Goal: Task Accomplishment & Management: Manage account settings

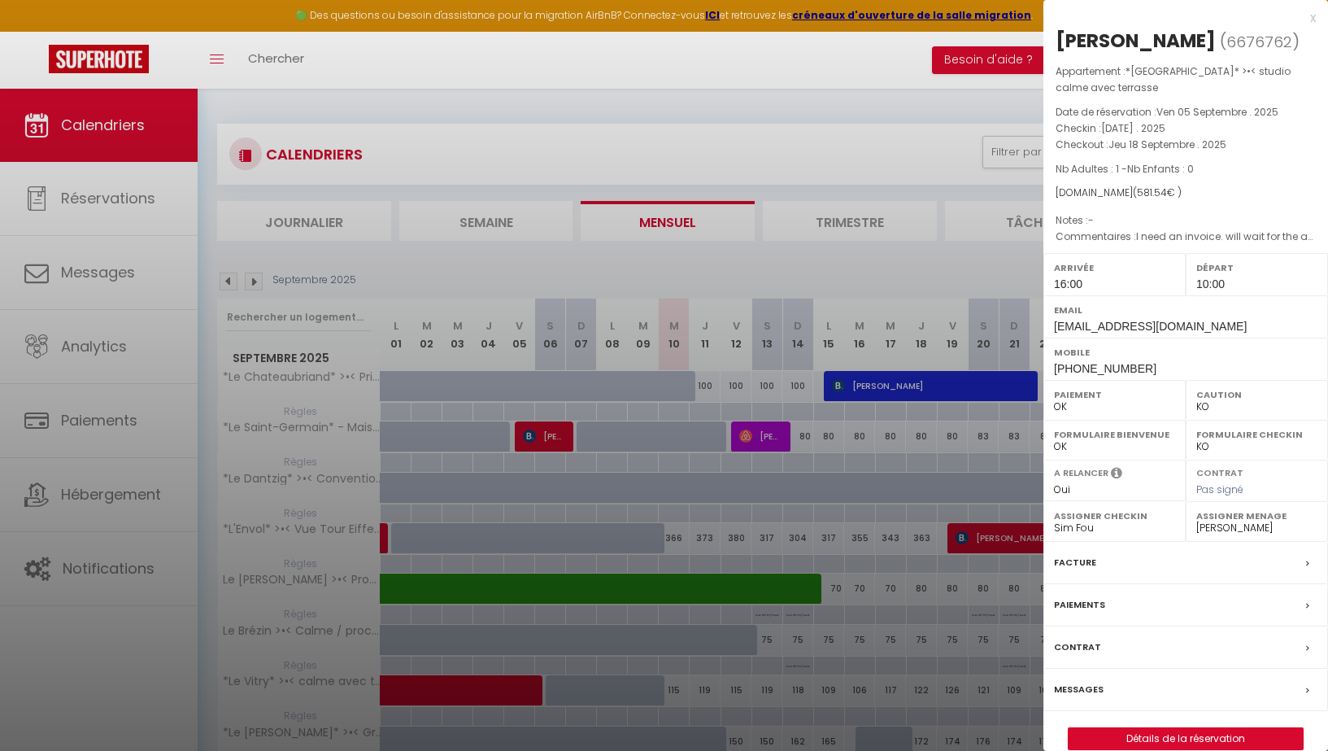
select select "KO"
select select "0"
select select "36750"
select select "22827"
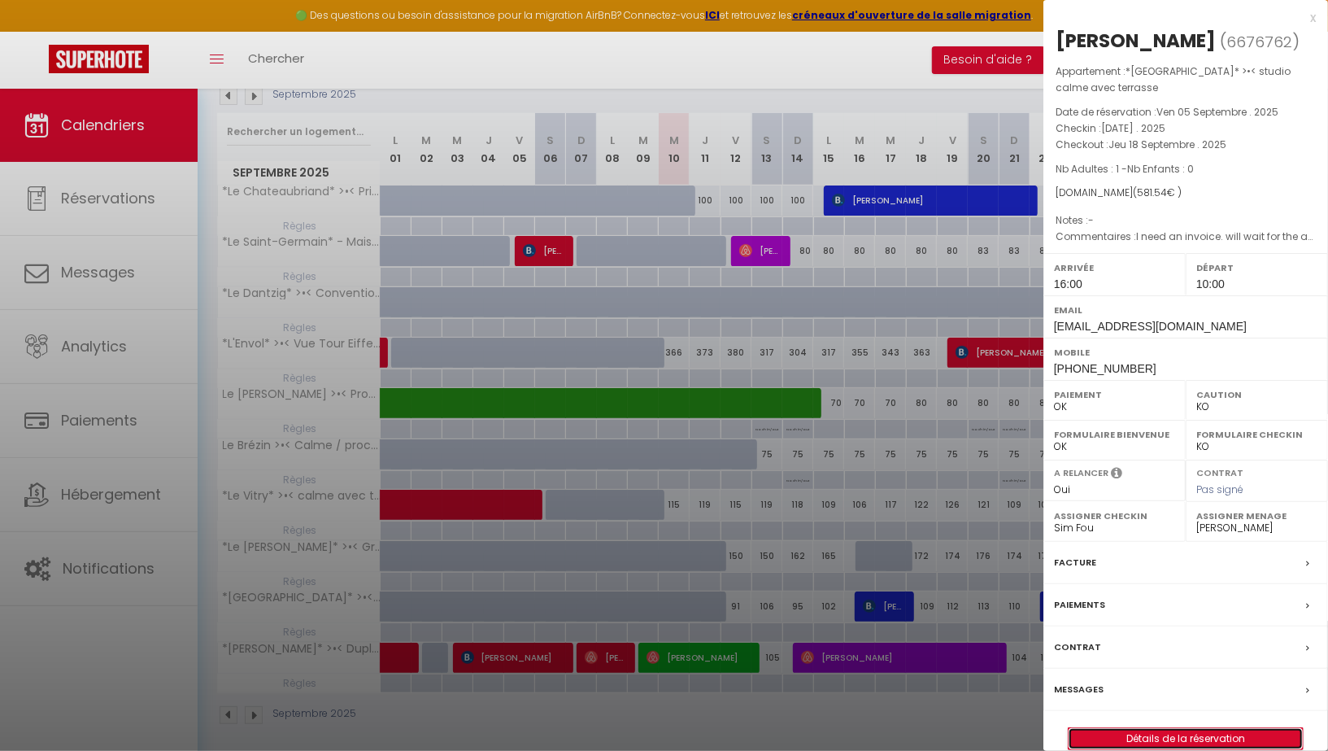
click at [1151, 730] on link "Détails de la réservation" at bounding box center [1186, 738] width 234 height 21
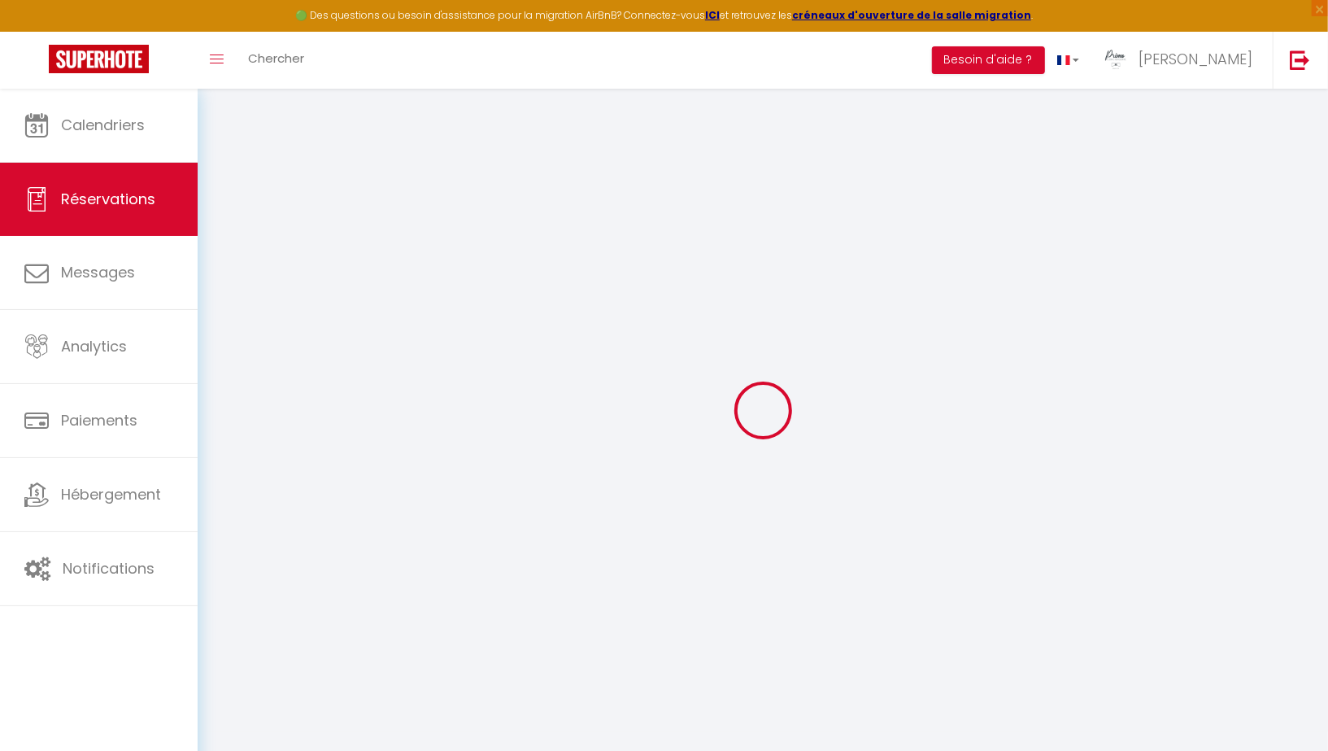
type input "[PERSON_NAME]"
type input "Fontela"
type input "[EMAIL_ADDRESS][DOMAIN_NAME]"
type input "[PHONE_NUMBER]"
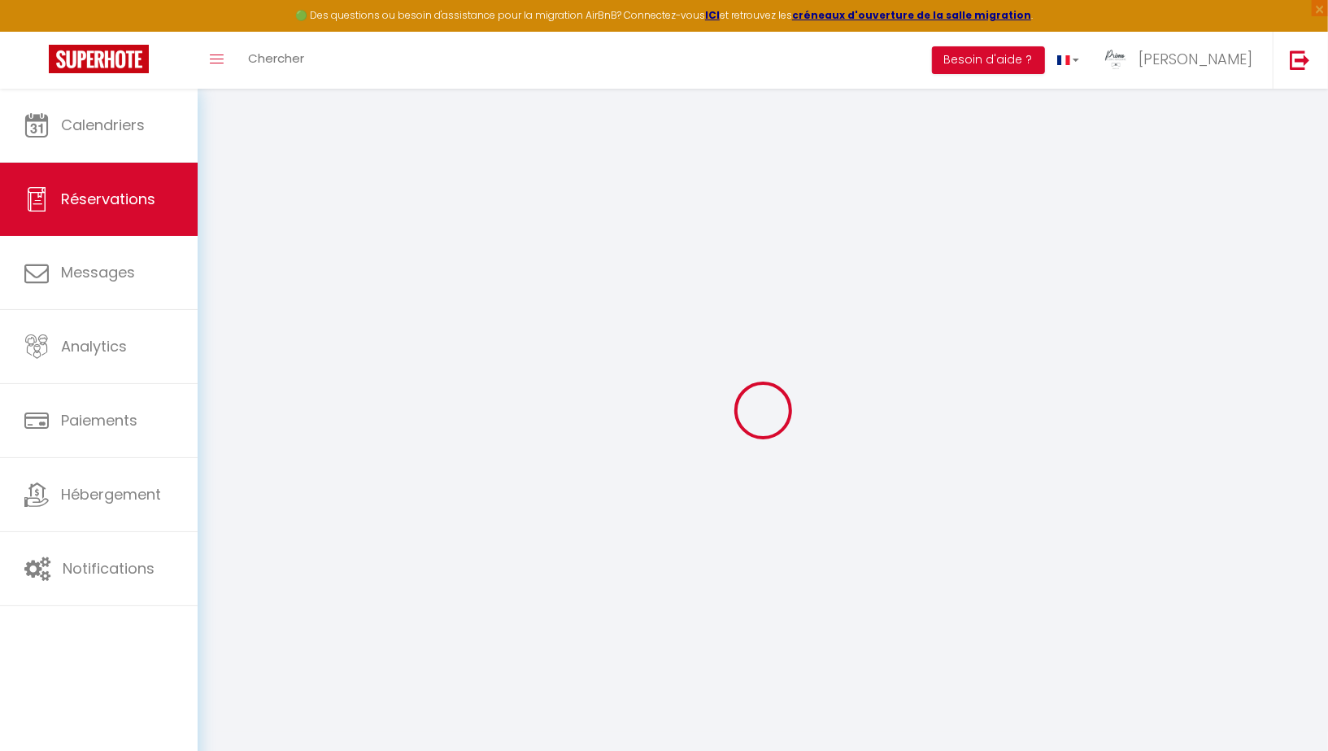
type input "[PHONE_NUMBER]"
select select "ES"
type input "89.76"
type input "8.14"
select select "62224"
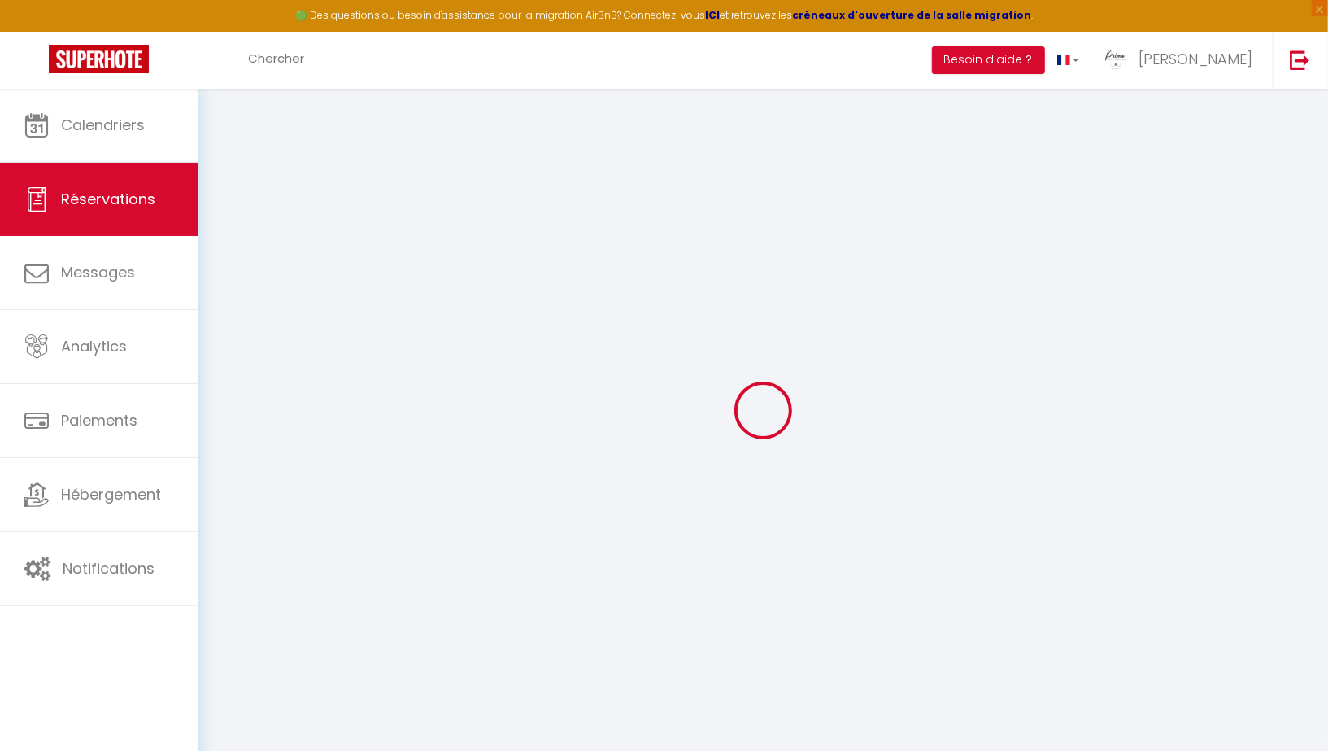
select select "1"
select select
type input "1"
select select "12"
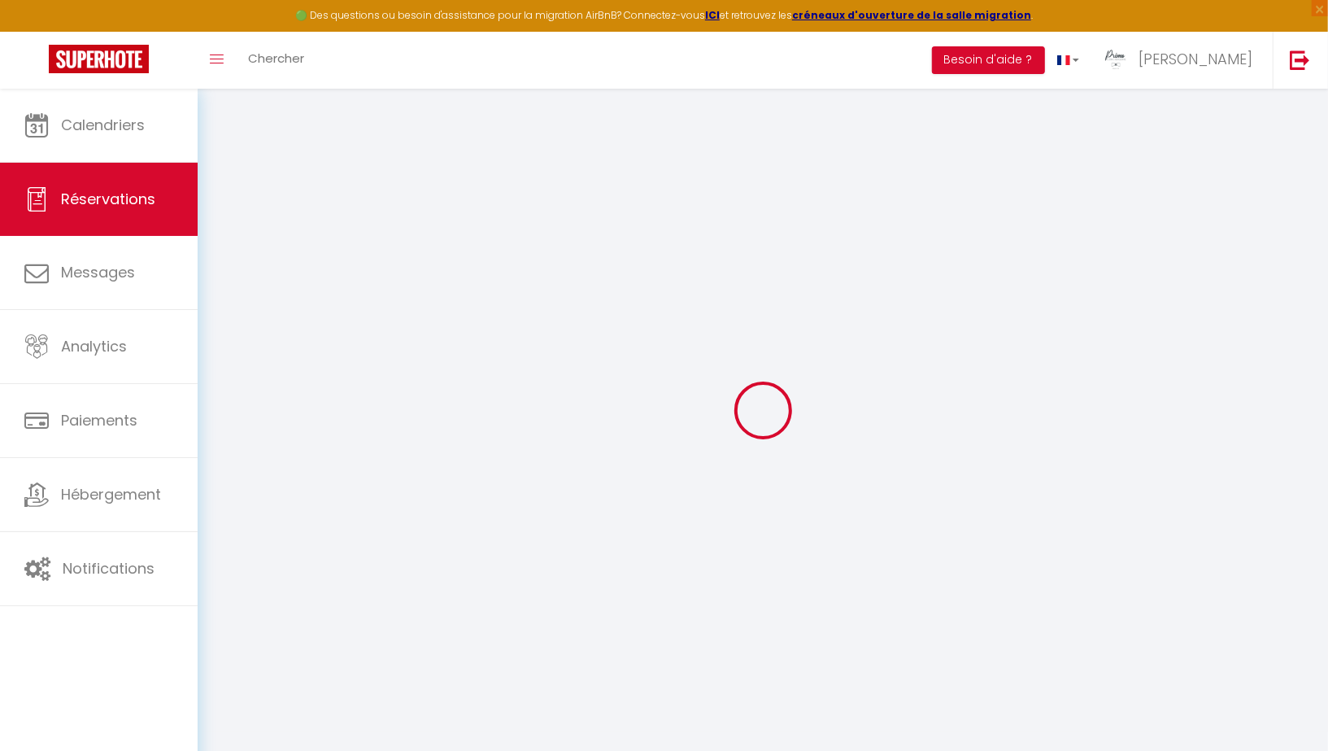
select select
type input "453"
checkbox input "false"
type input "0"
select select "2"
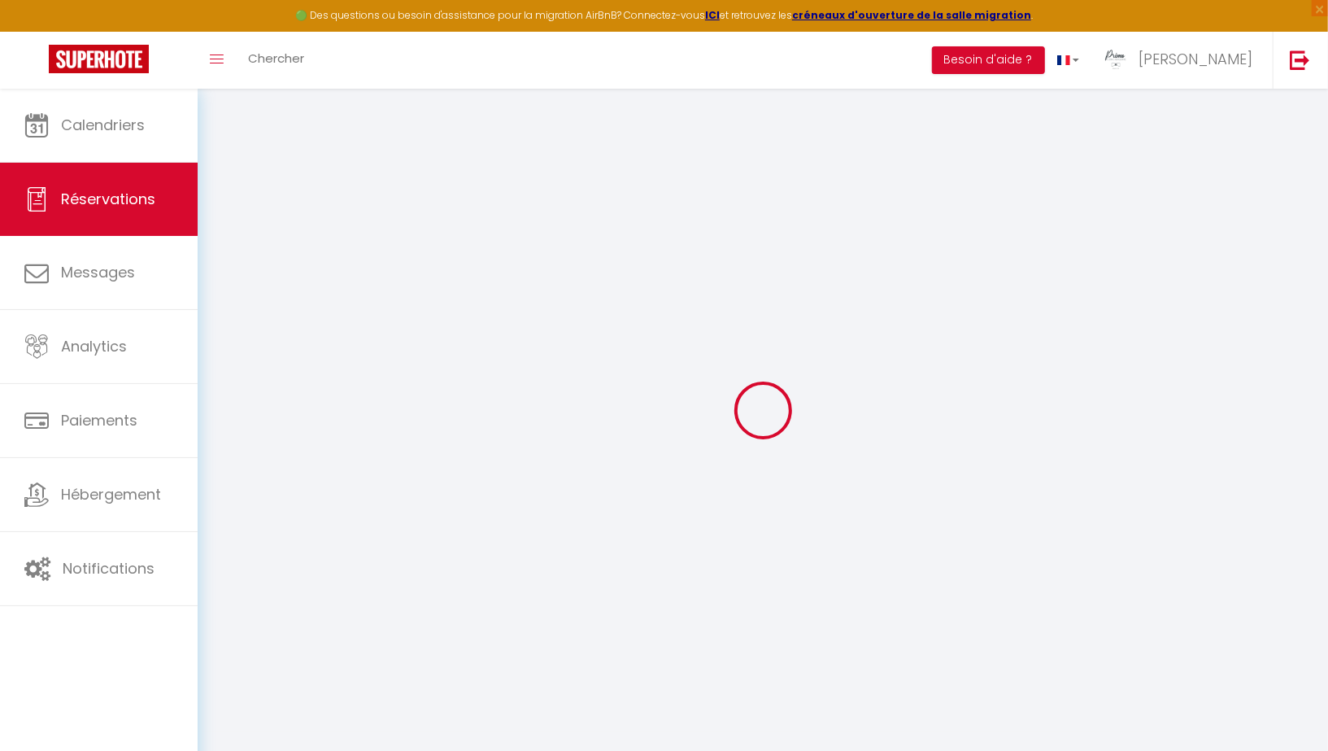
type input "50"
type input "0"
select select
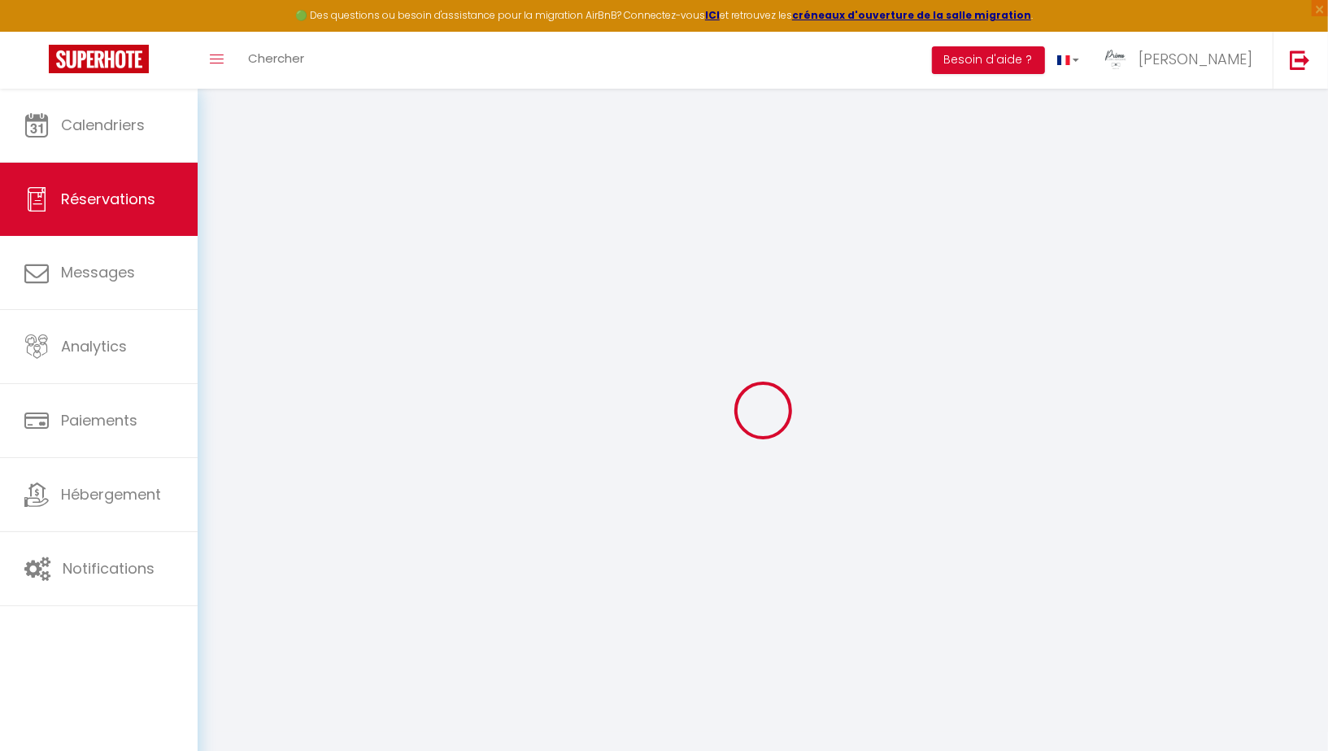
select select "14"
checkbox input "false"
select select
checkbox input "false"
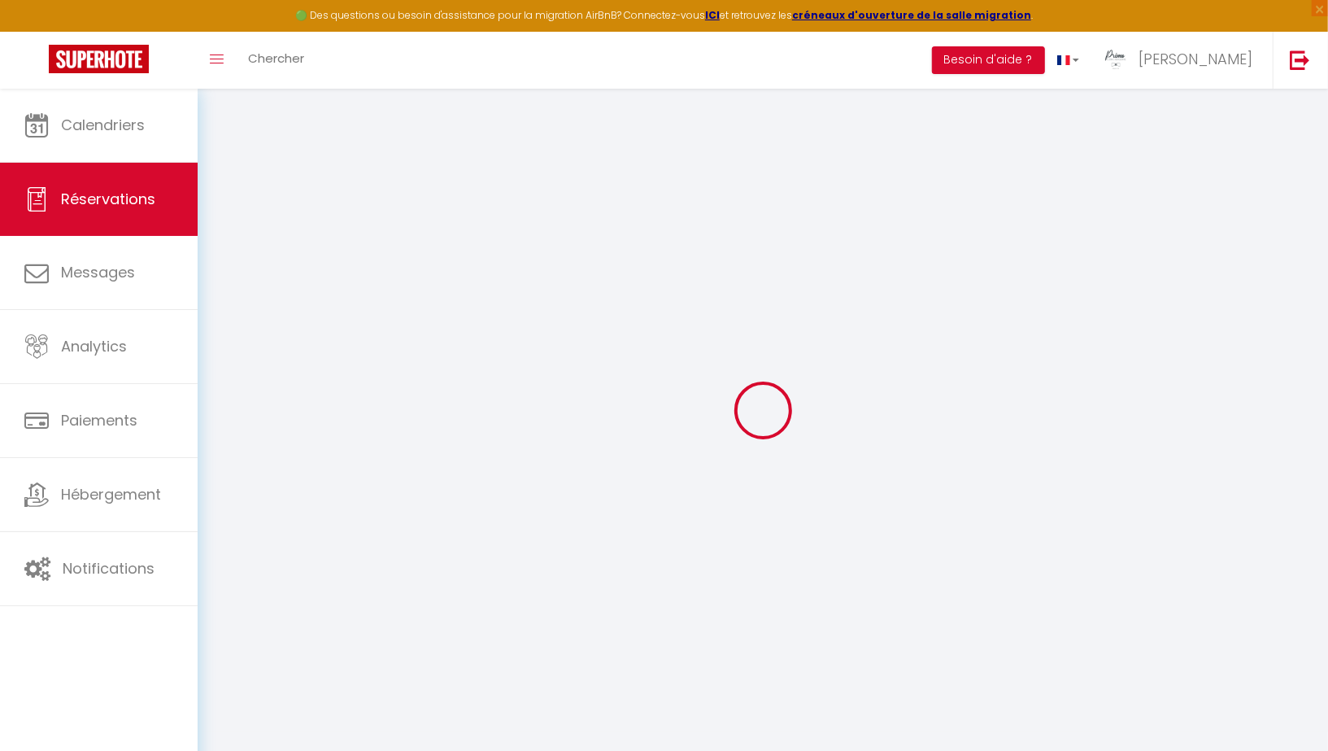
select select
checkbox input "false"
type textarea "I need an invoice. will wait for the access code [DATE]. Can you please specifi…"
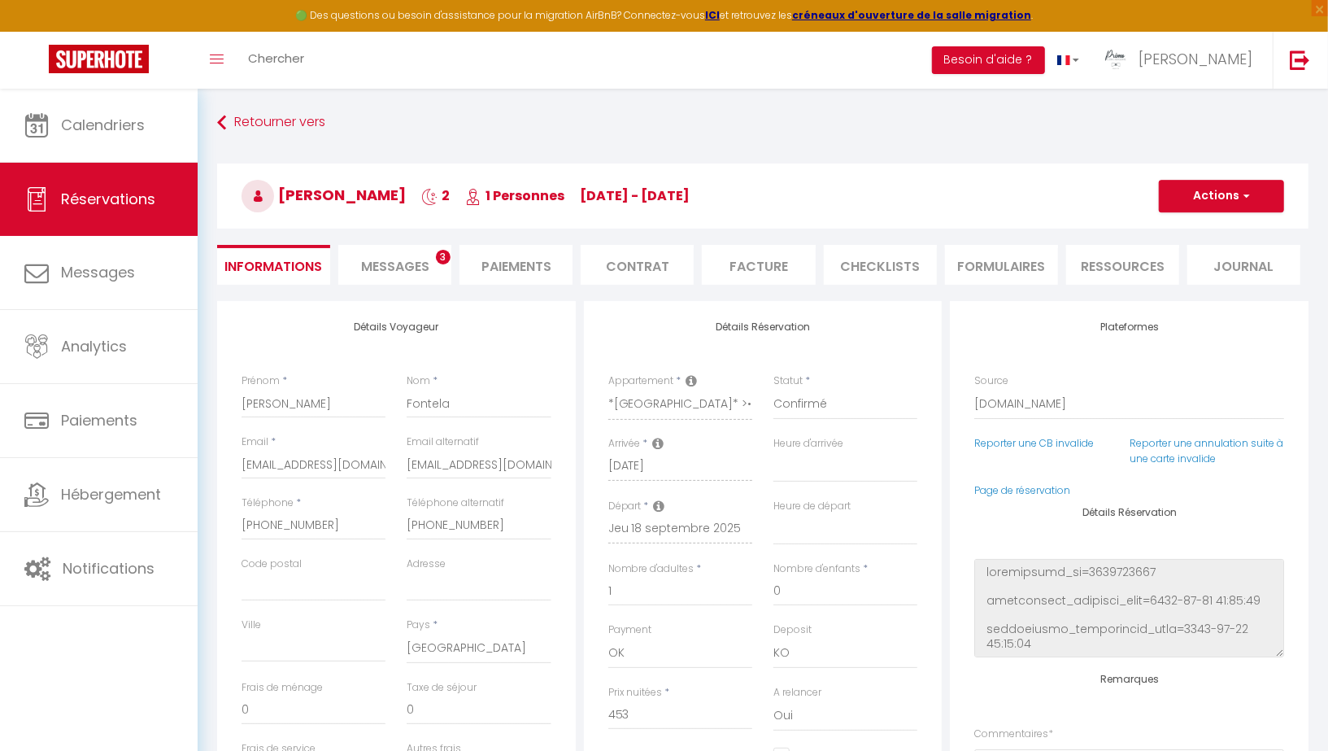
type input "75"
type input "53.54"
select select
checkbox input "false"
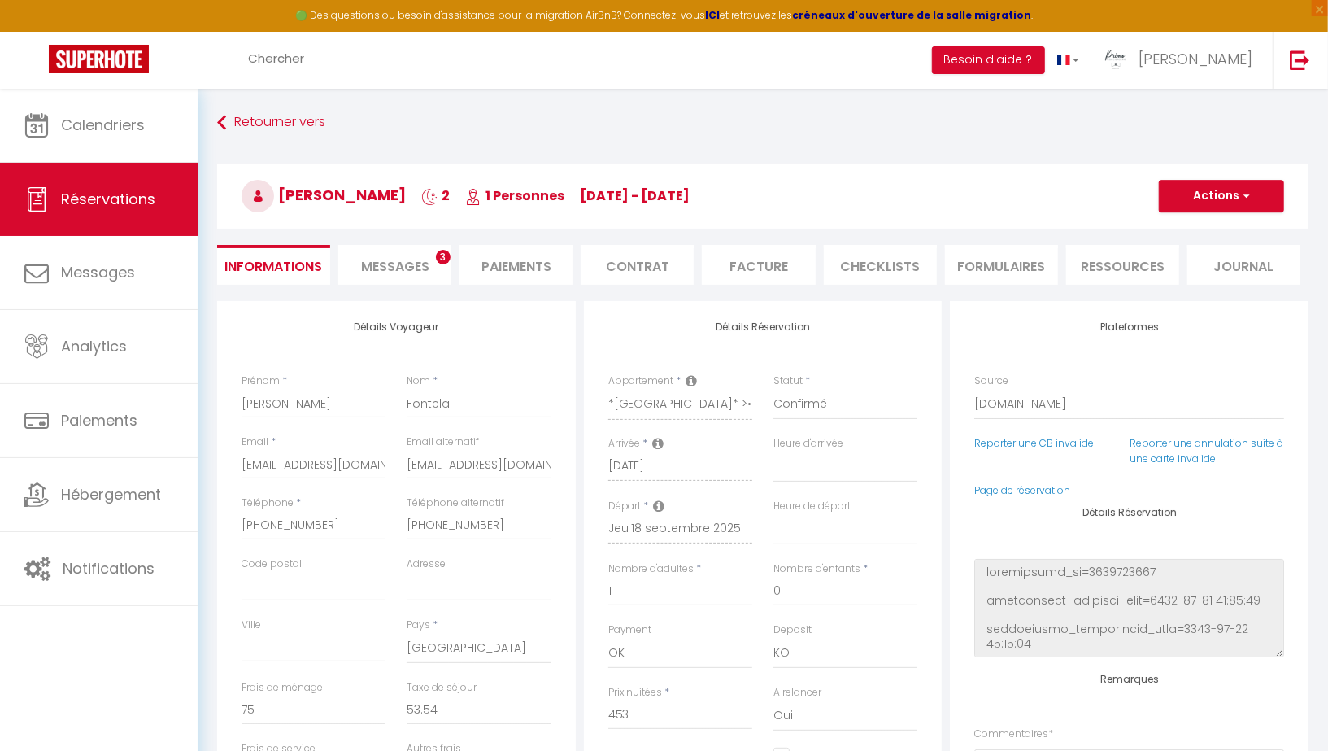
select select "16:00"
select select "10:00"
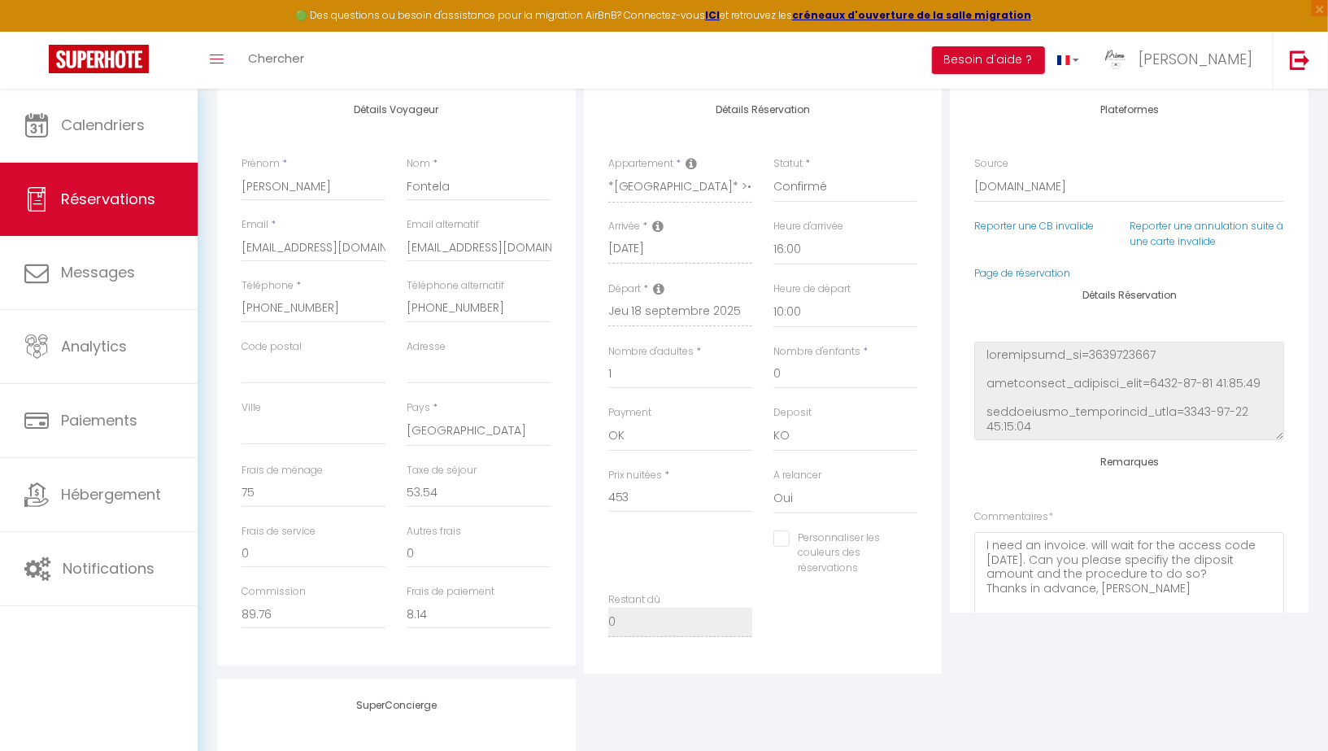
scroll to position [120, 0]
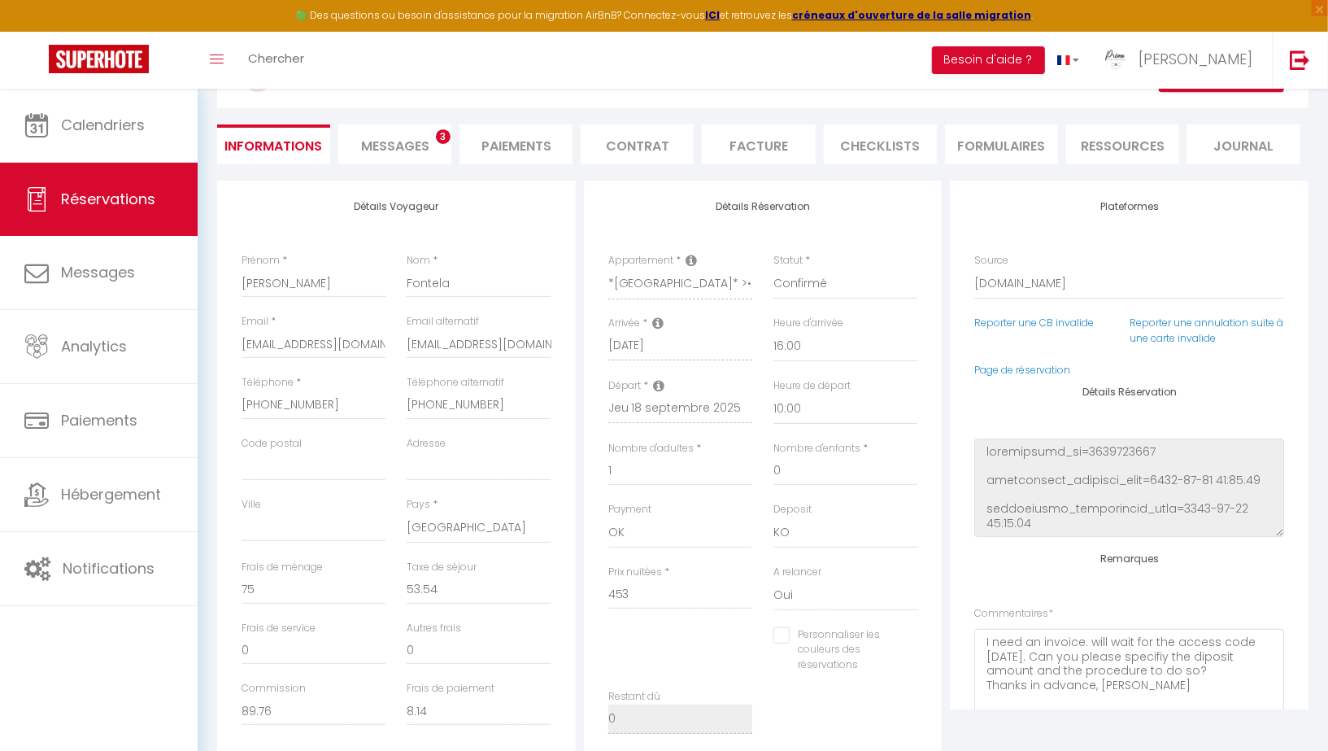
click at [748, 151] on li "Facture" at bounding box center [758, 144] width 113 height 40
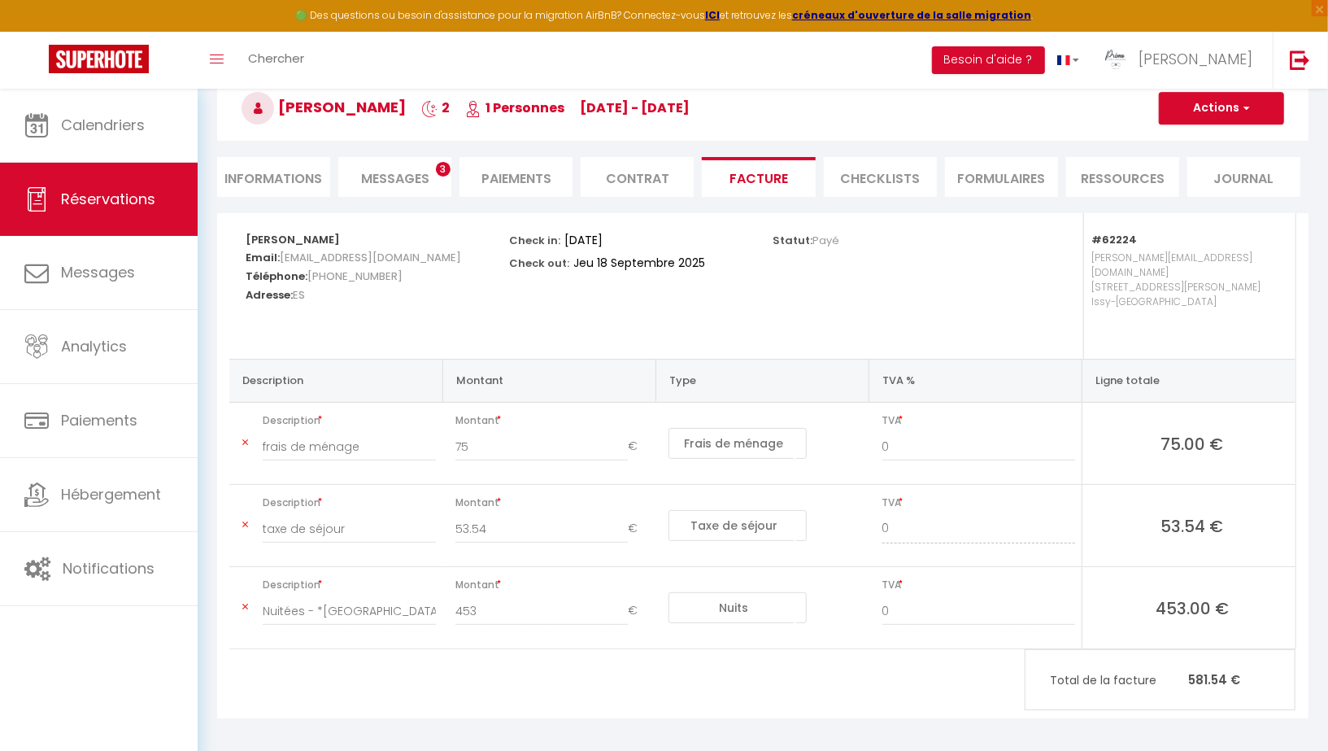
click at [395, 177] on span "Messages" at bounding box center [395, 178] width 68 height 19
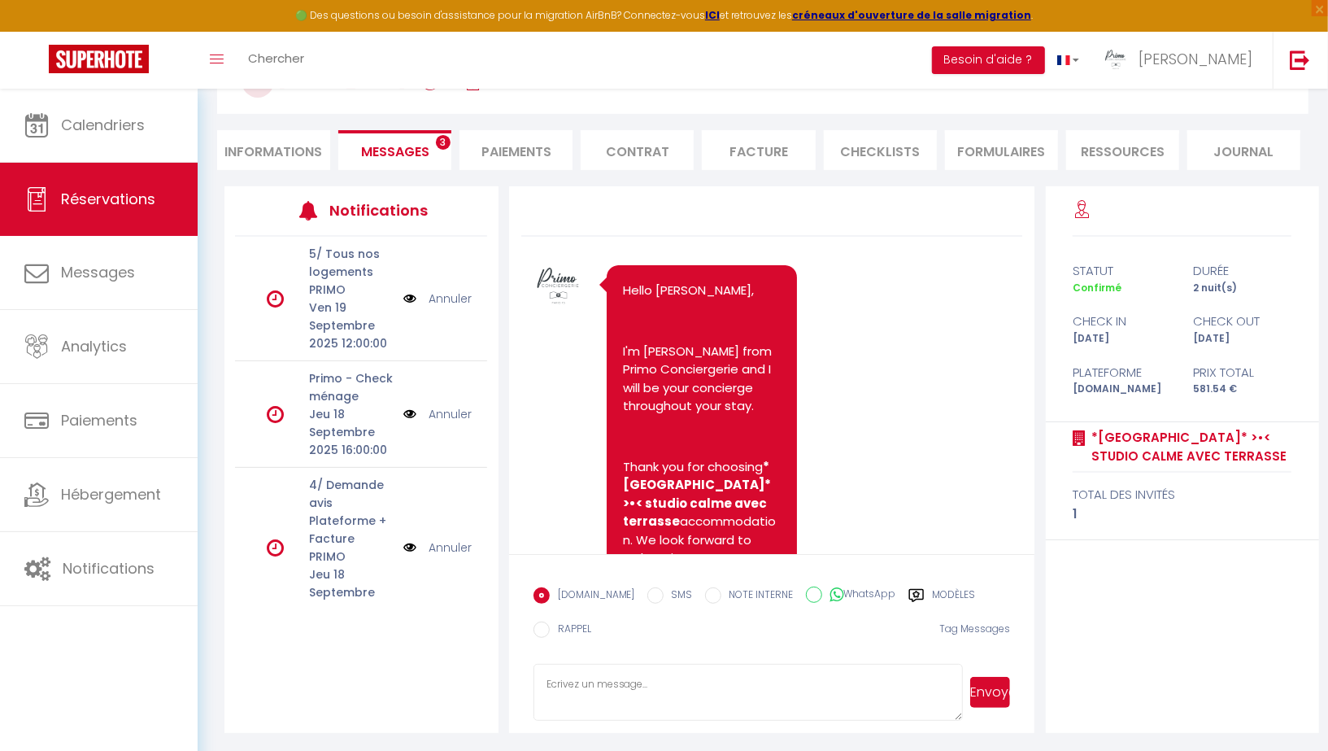
click at [272, 161] on li "Informations" at bounding box center [273, 150] width 113 height 40
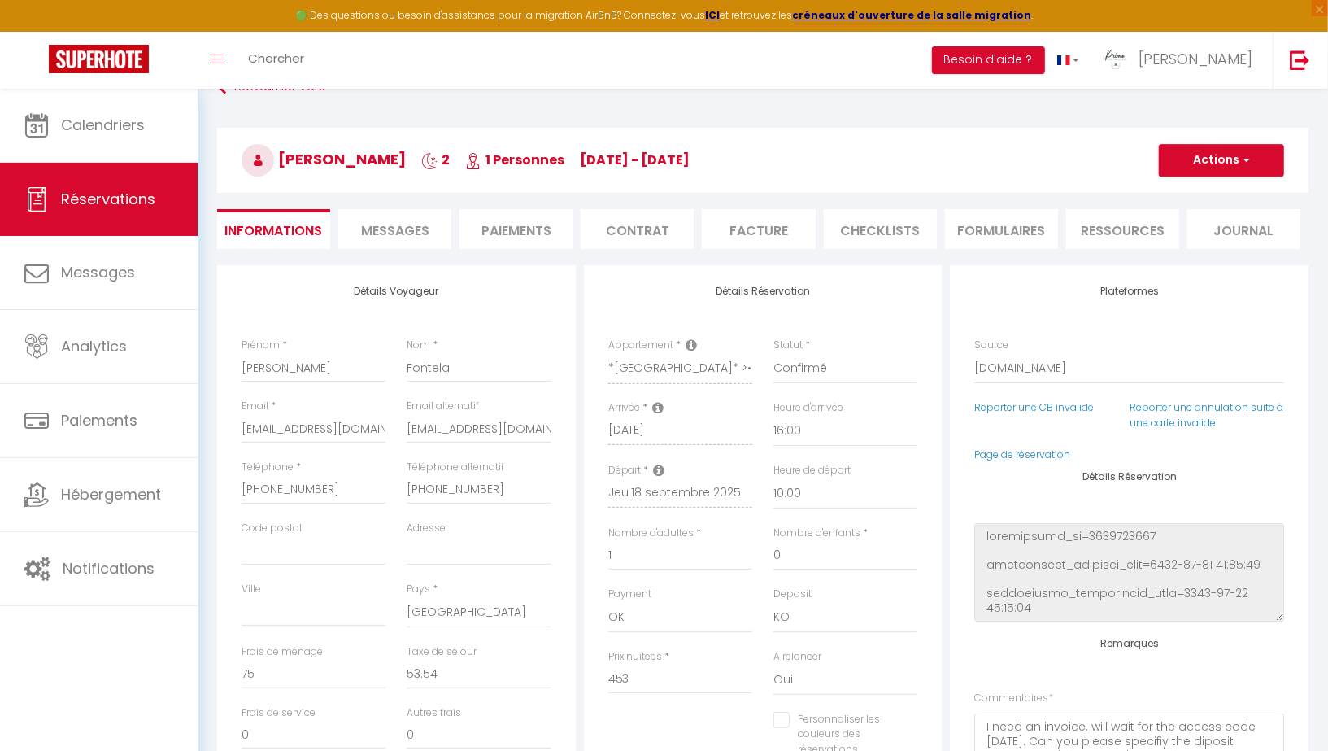
scroll to position [37, 0]
checkbox input "false"
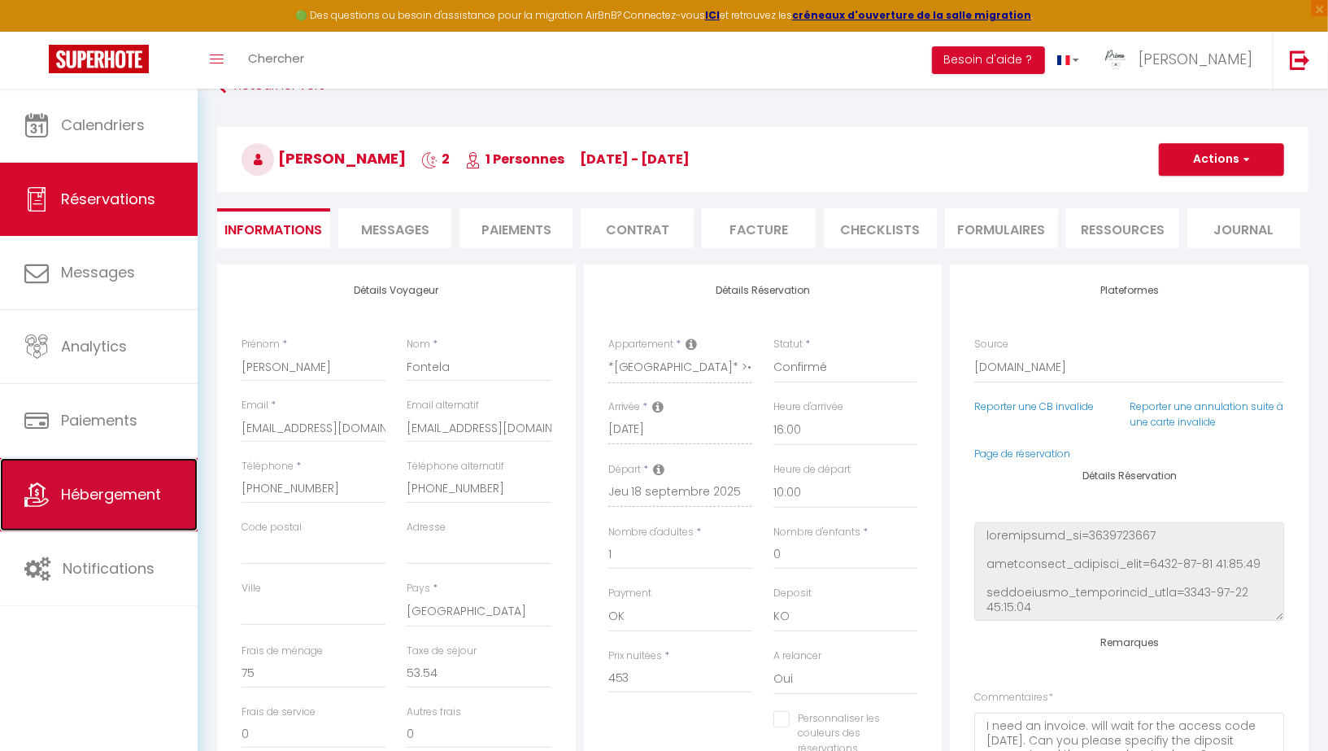
click at [102, 470] on link "Hébergement" at bounding box center [99, 494] width 198 height 73
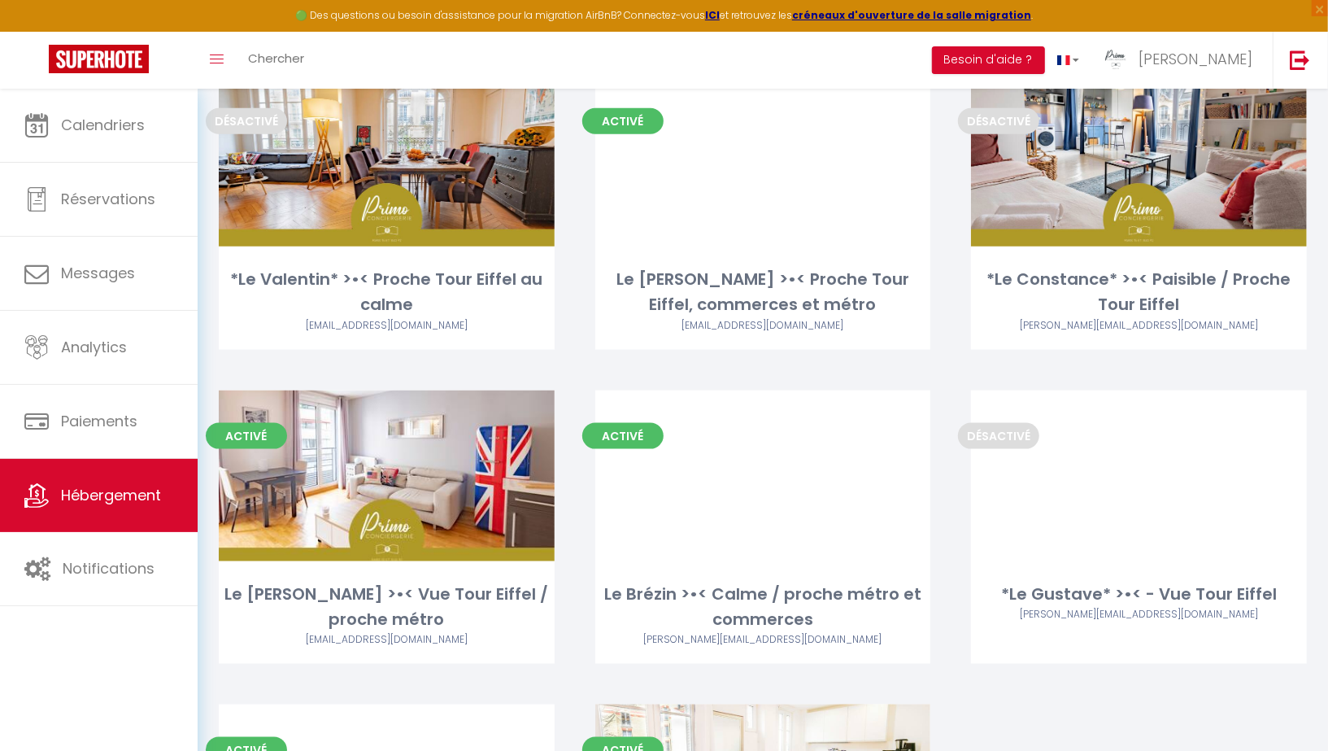
scroll to position [1364, 0]
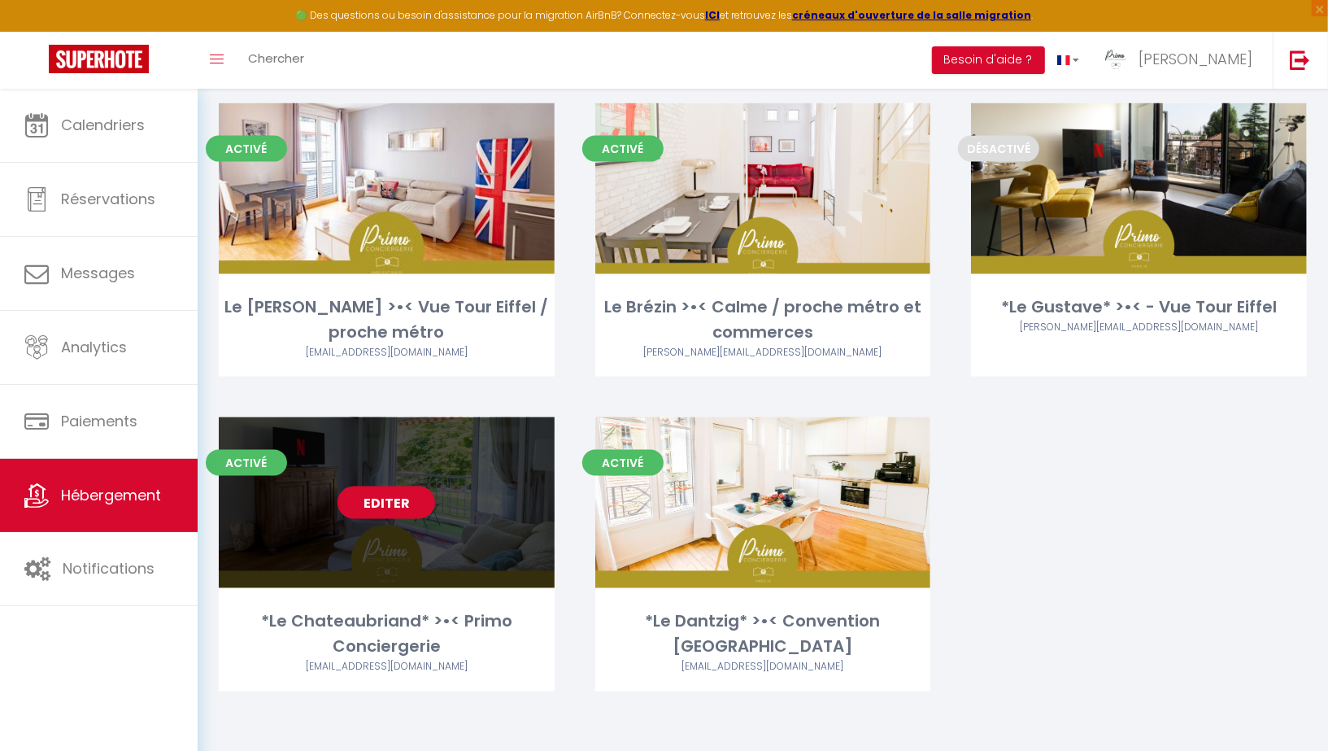
click at [381, 489] on link "Editer" at bounding box center [387, 502] width 98 height 33
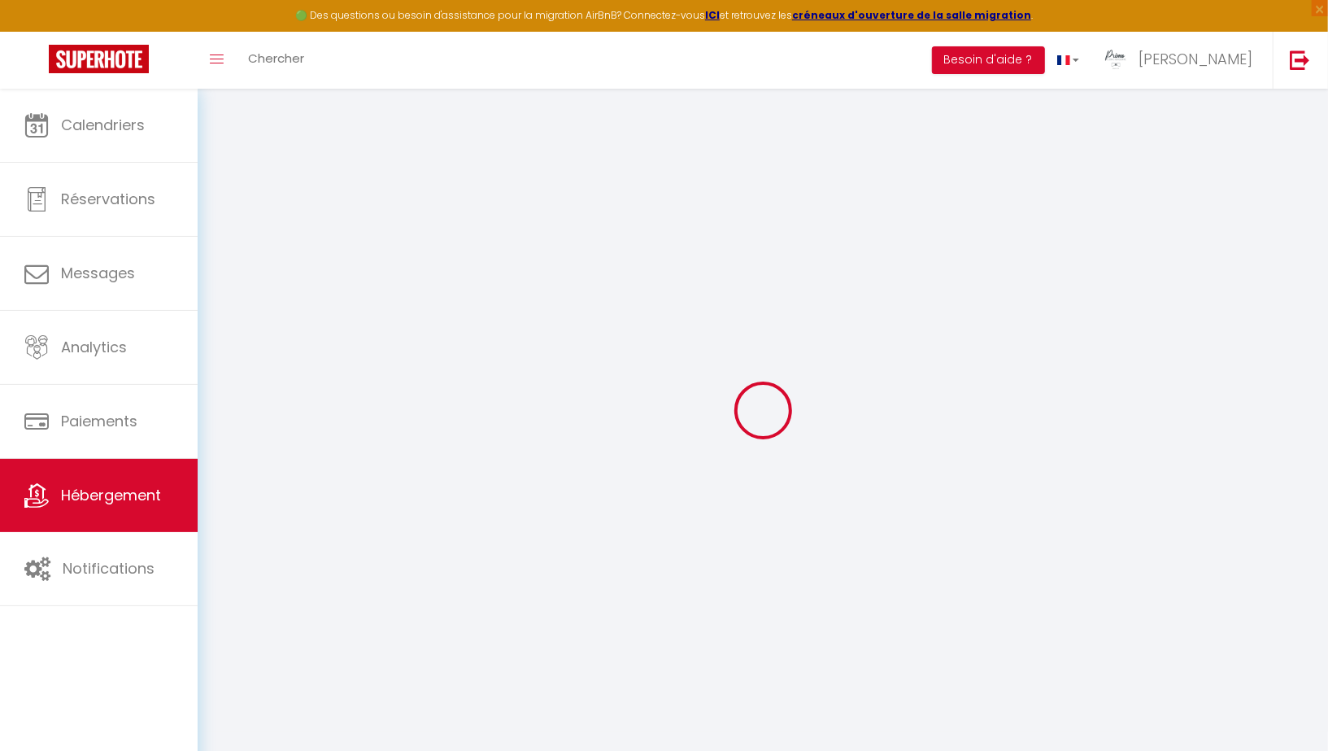
select select
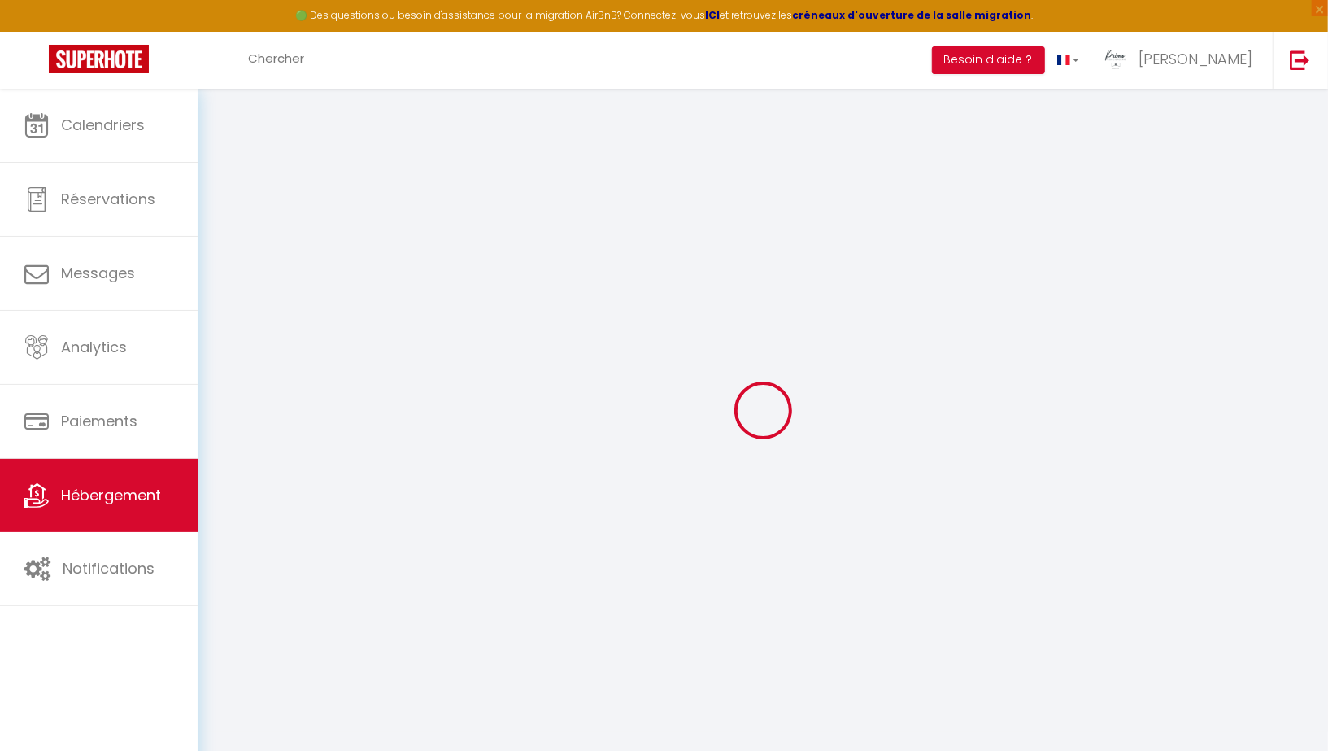
select select
checkbox input "false"
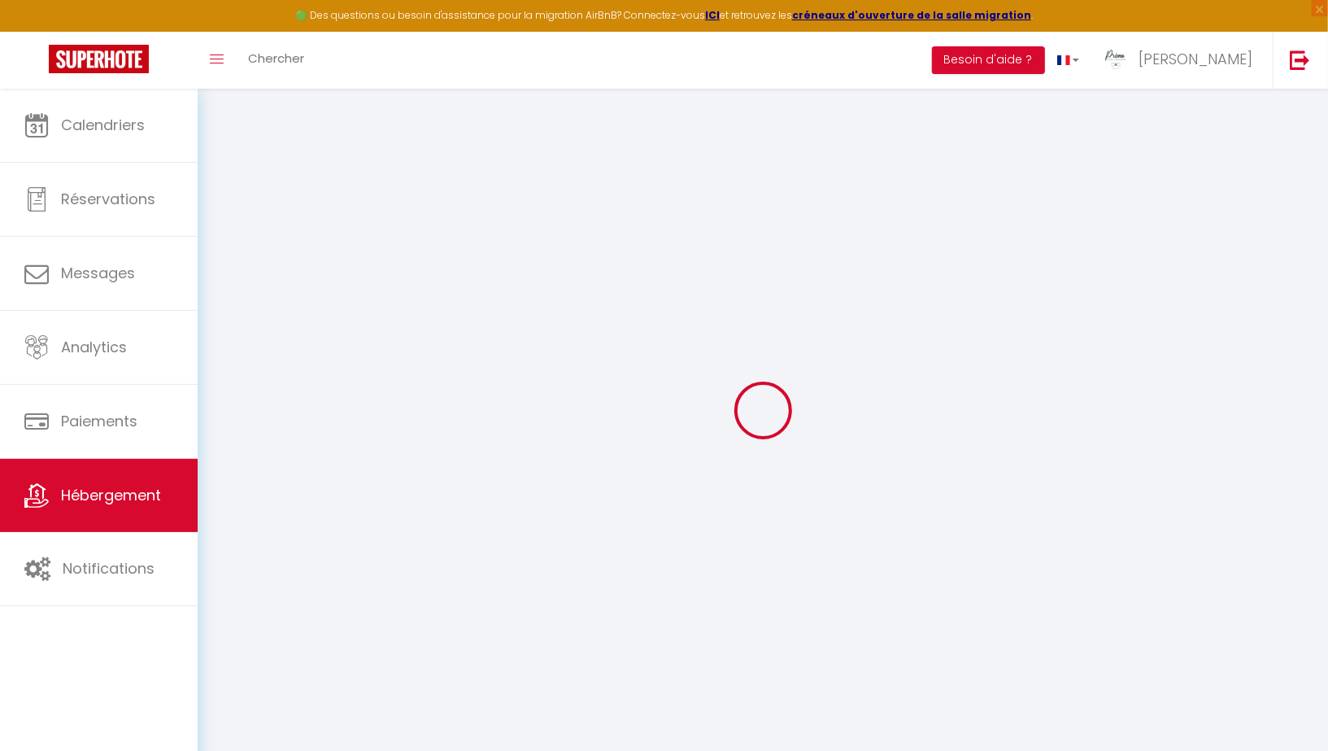
select select
type input "*Le Chateaubriand* >•< Primo Conciergerie"
type input "[PERSON_NAME] et [PERSON_NAME]"
select select "2"
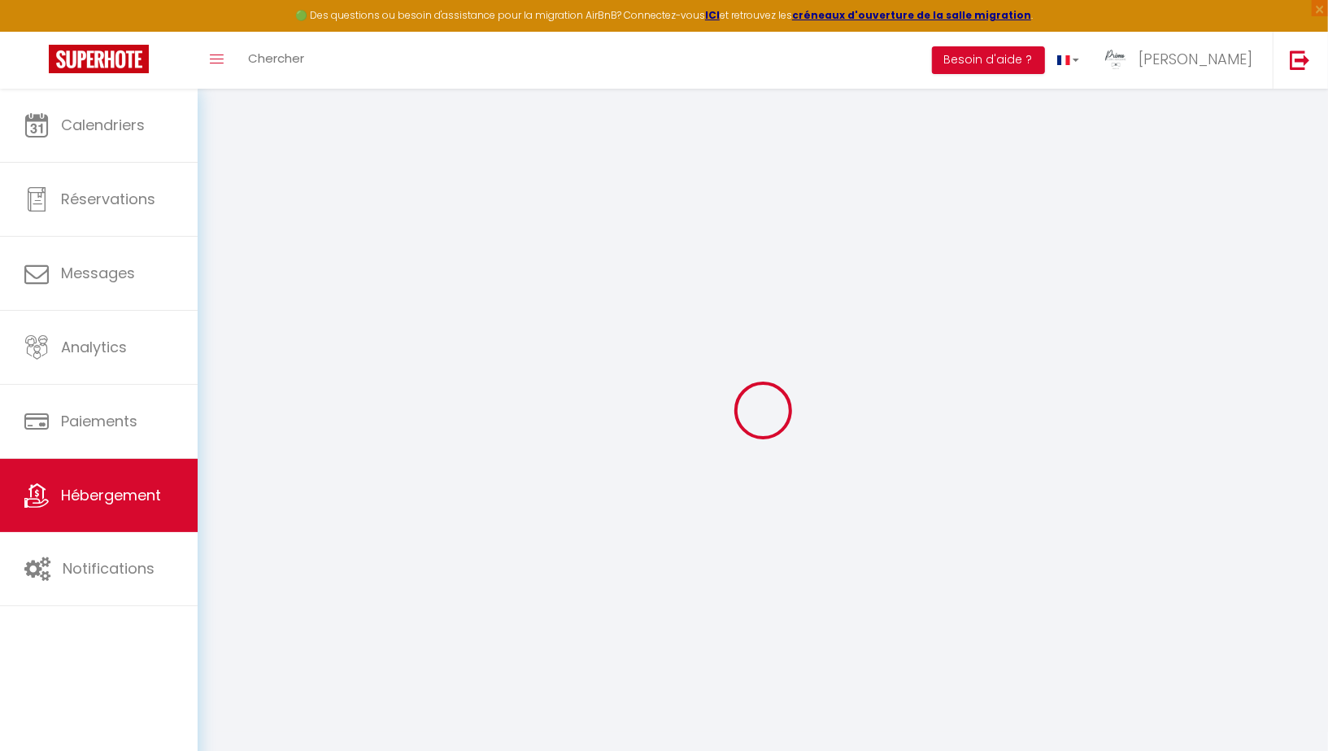
type input "150"
type input "89"
type input "16.25"
type input "14.95"
type input "300"
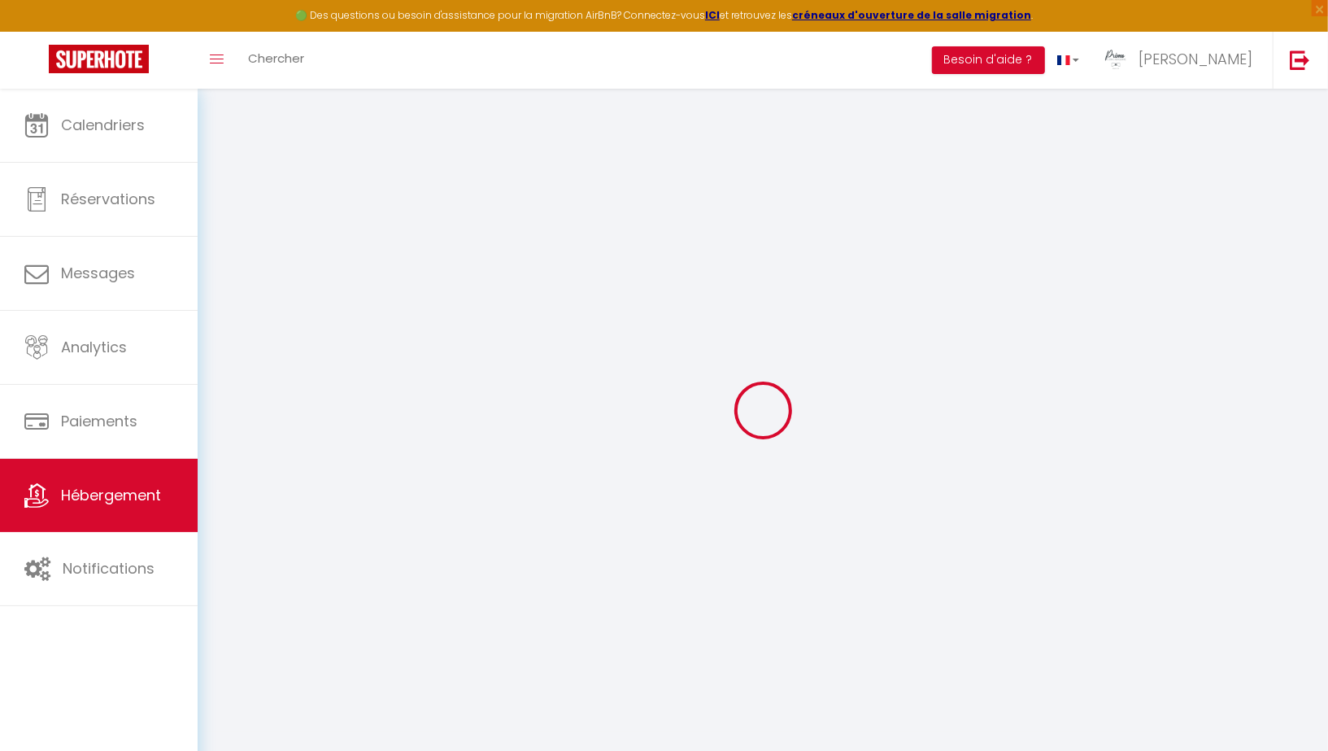
select select
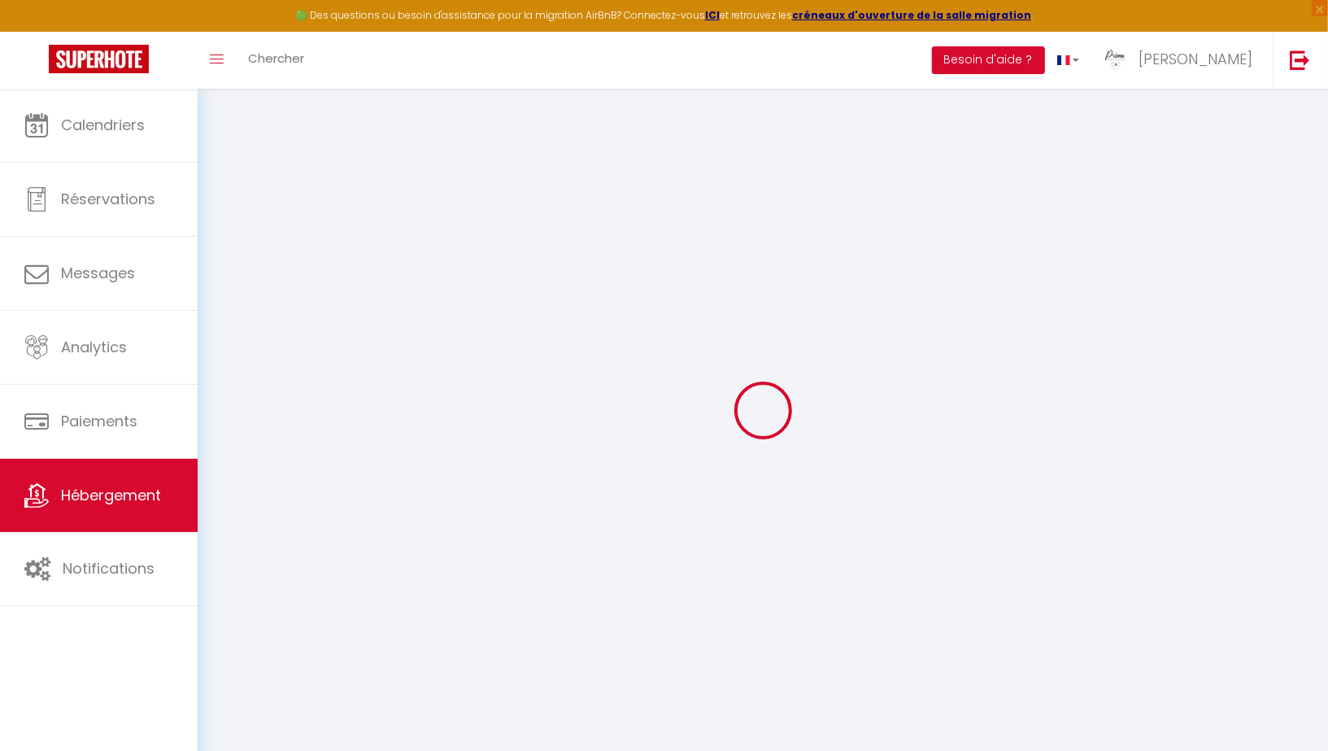
select select
type input "[STREET_ADDRESS][PERSON_NAME]"
type input "92290"
type input "[PERSON_NAME]"
type input "[PERSON_NAME][EMAIL_ADDRESS][DOMAIN_NAME]"
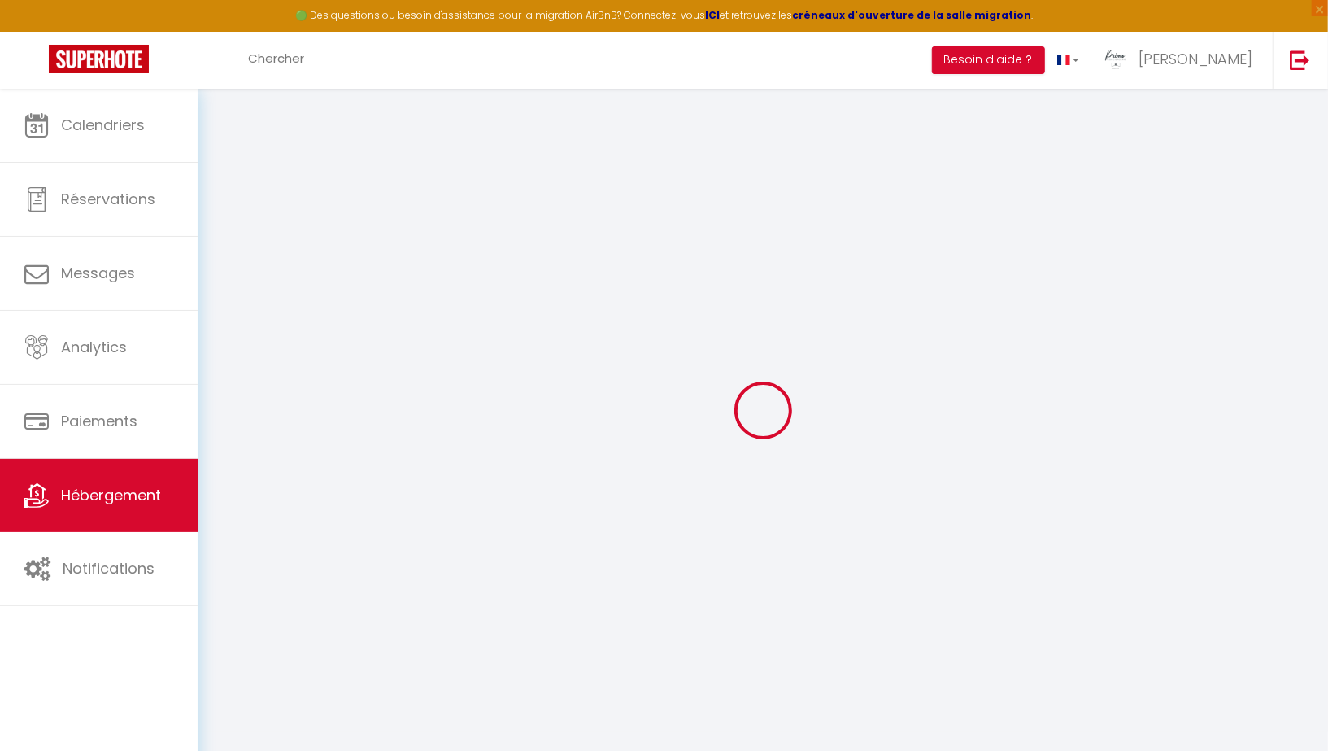
select select "9173"
checkbox input "true"
checkbox input "false"
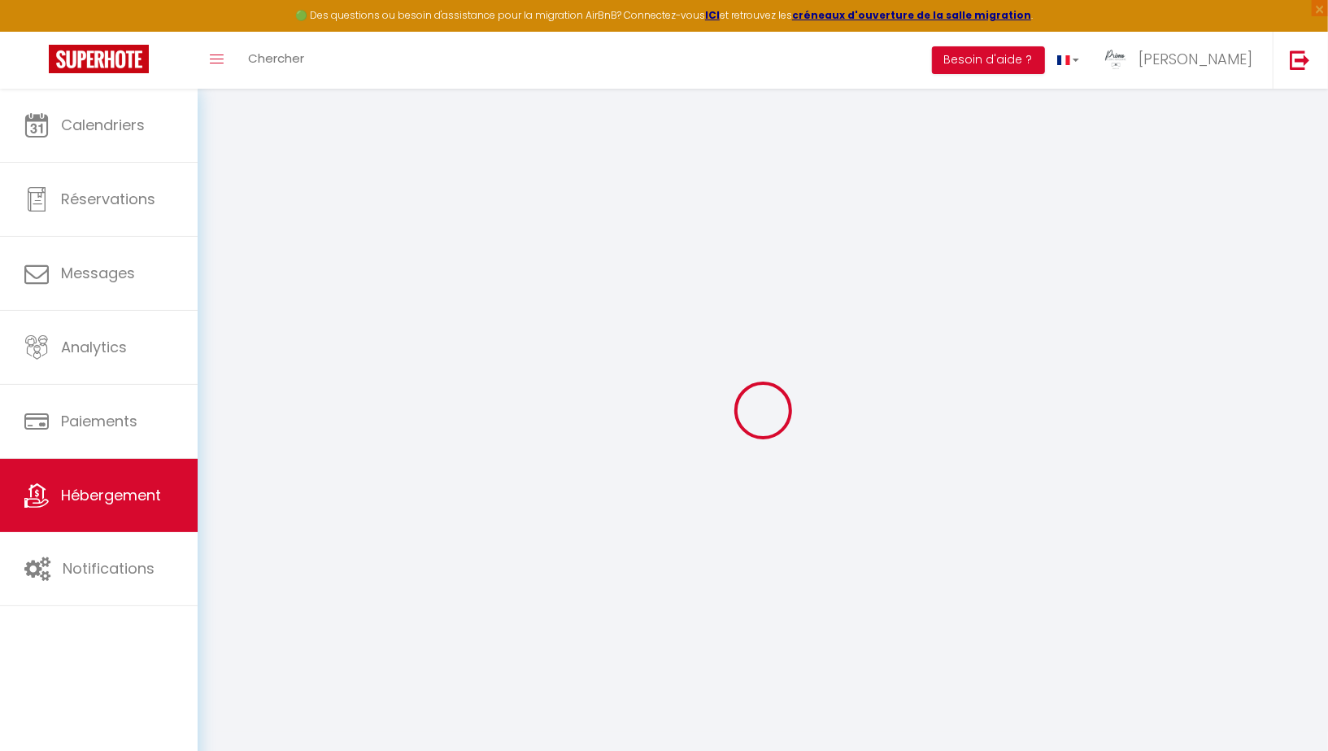
radio input "true"
type input "62"
type input "0"
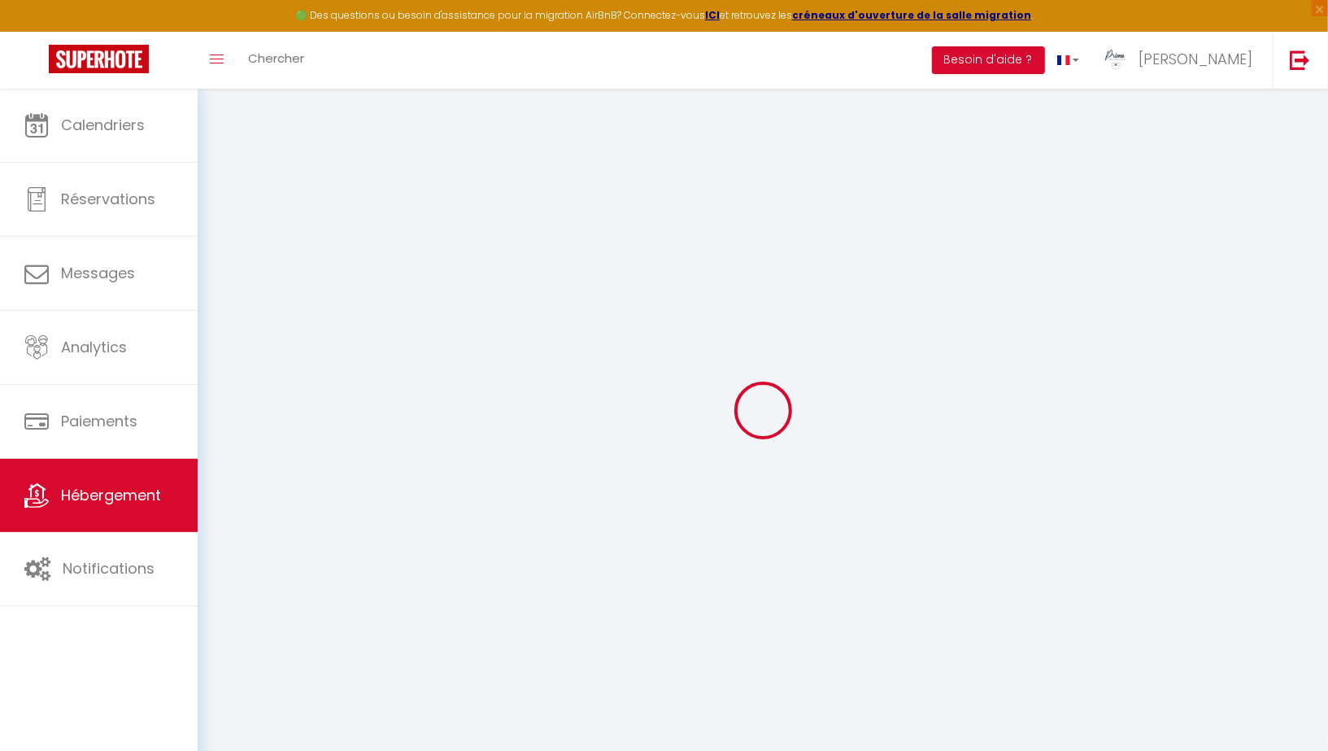
select select
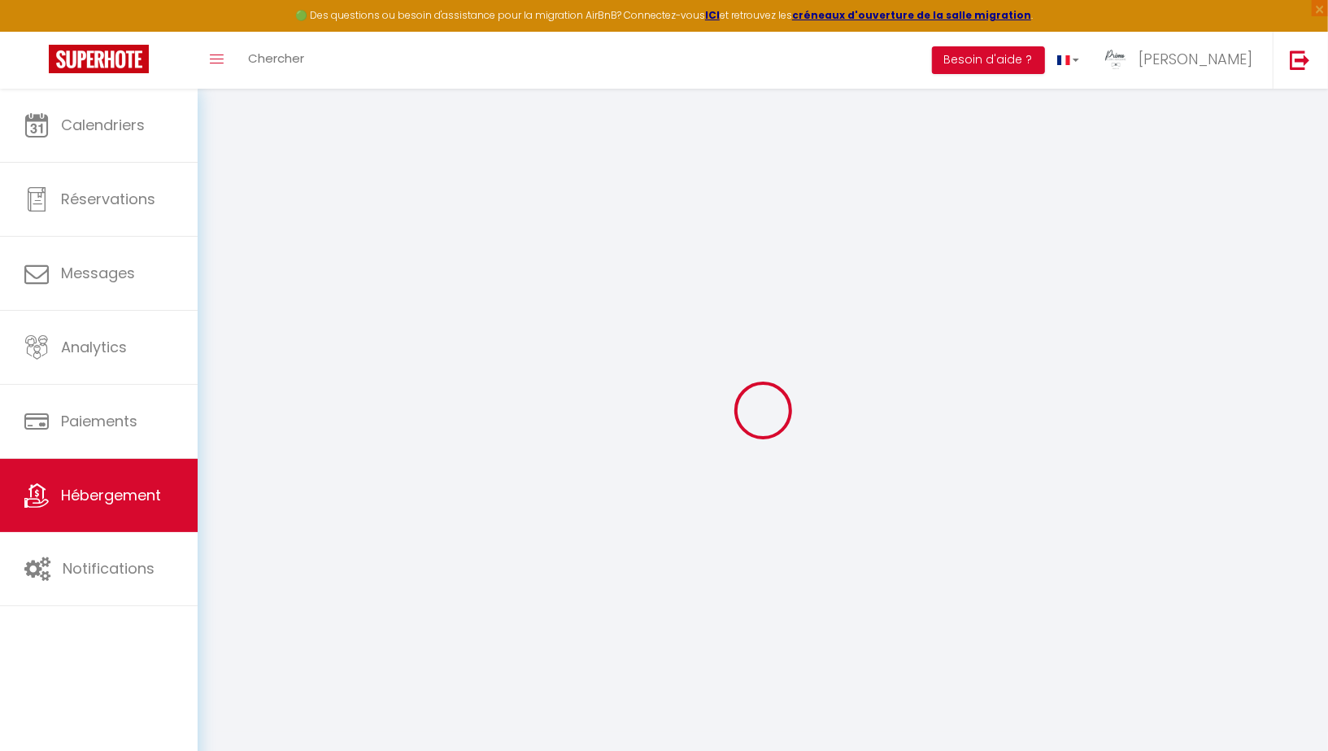
select select
checkbox input "true"
checkbox input "false"
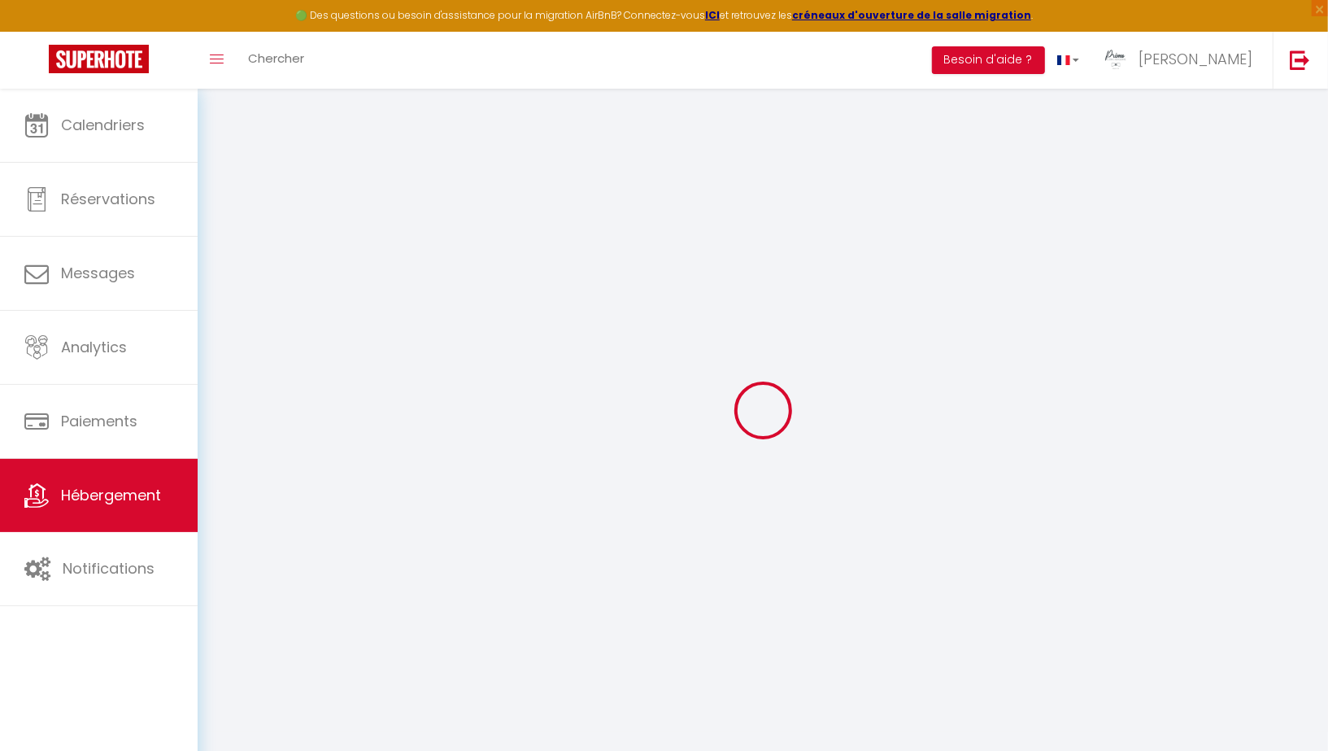
select select
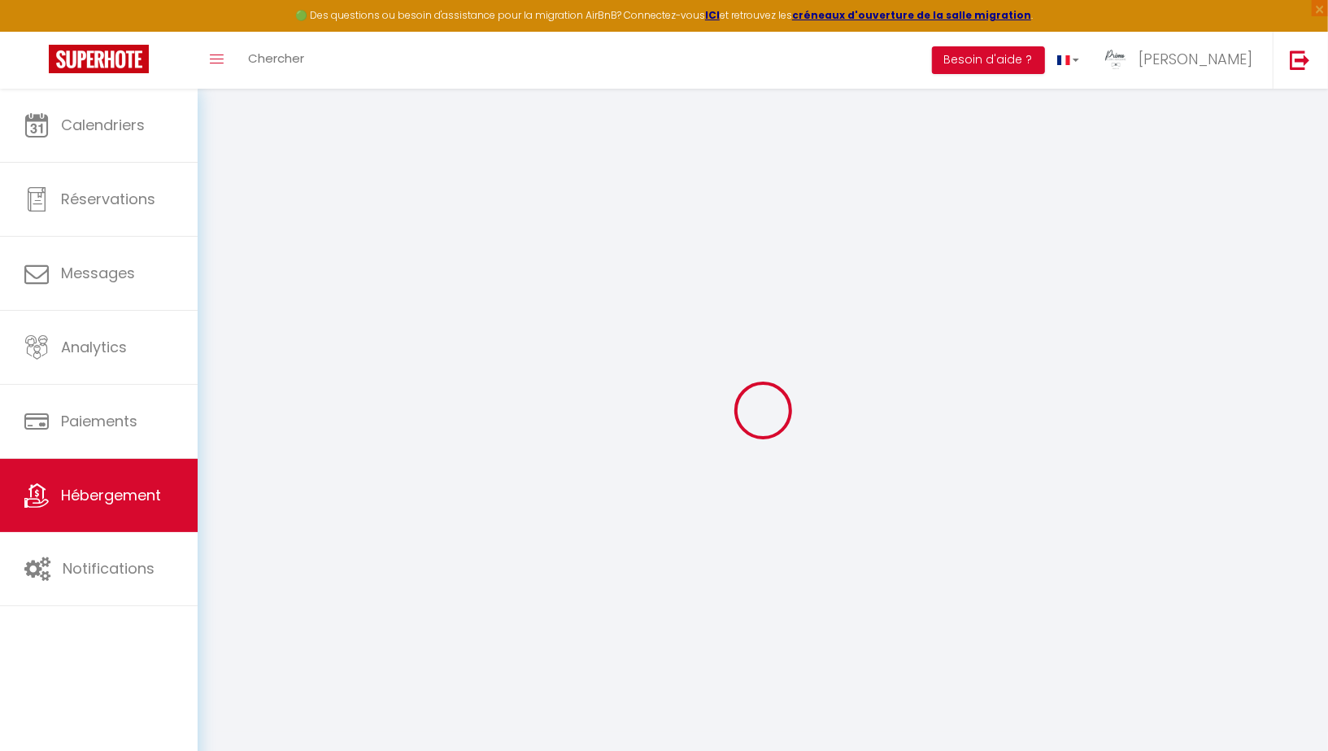
select select
checkbox input "true"
checkbox input "false"
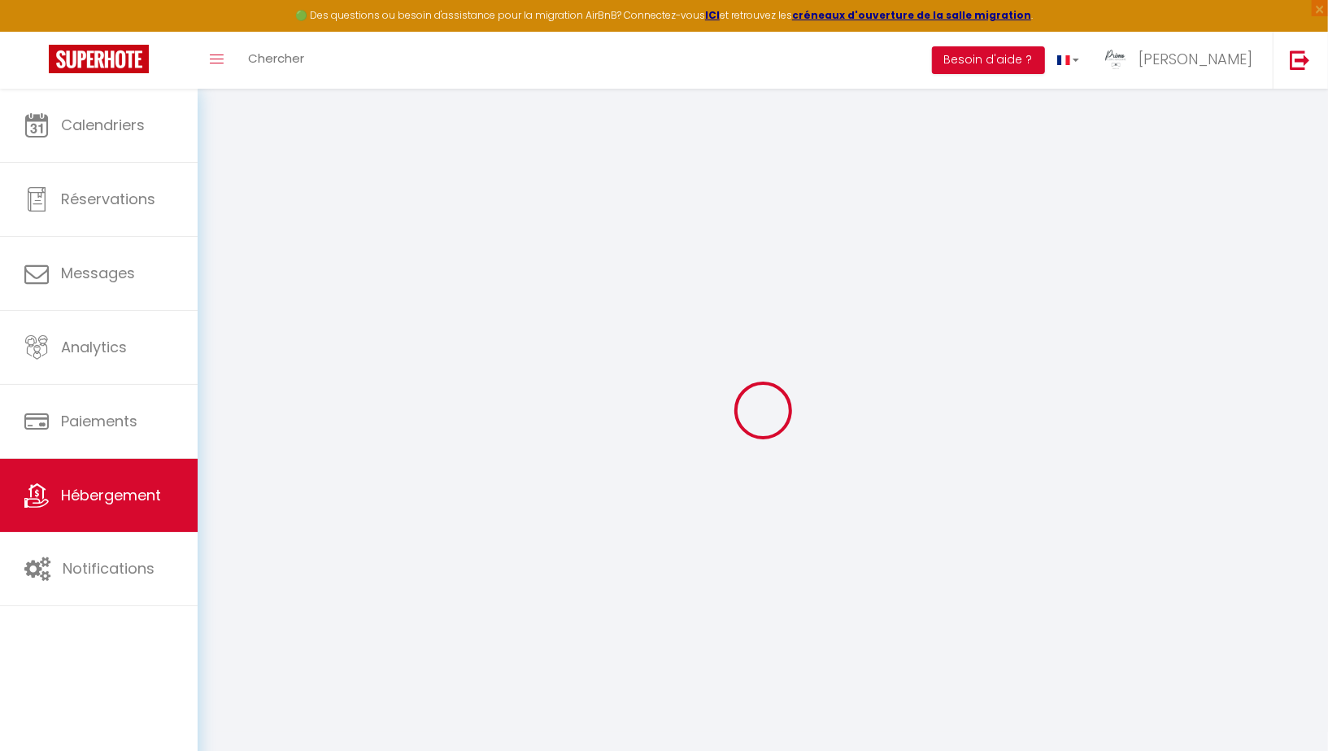
select select "36750"
select select "32647"
checkbox input "true"
checkbox input "false"
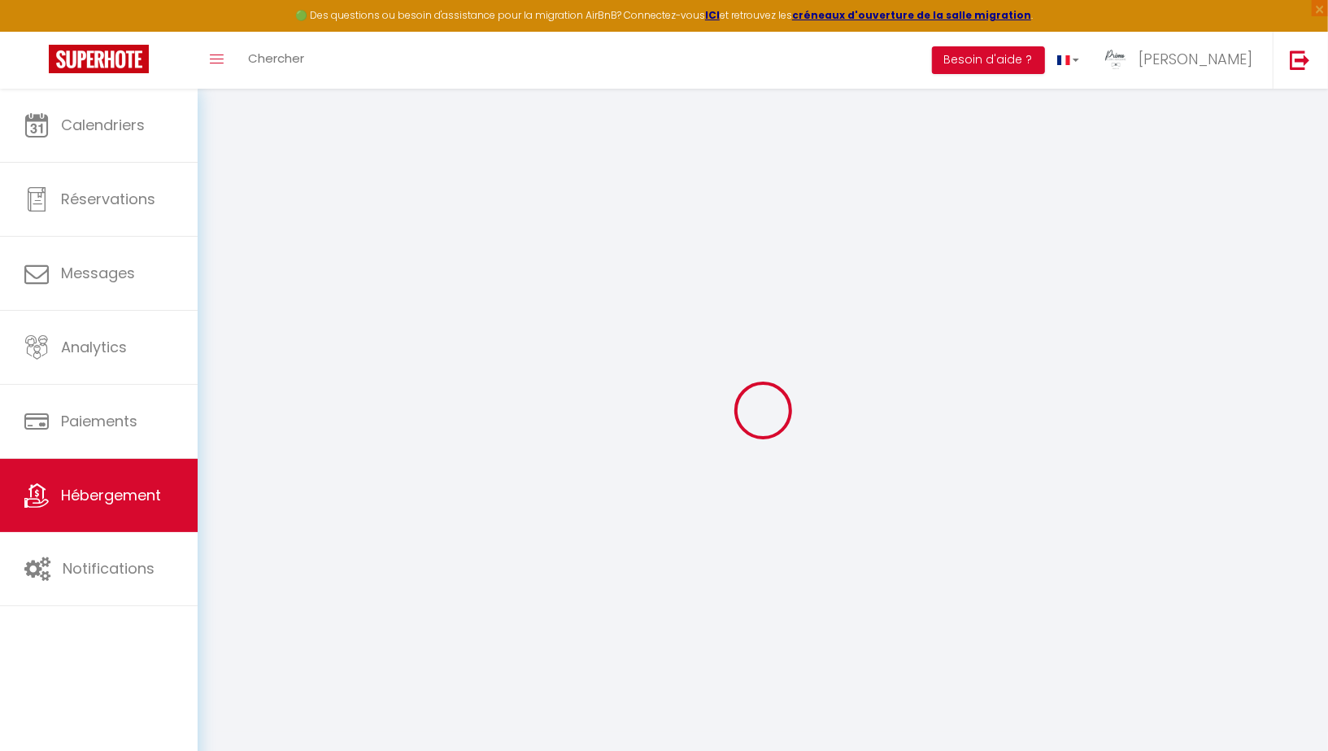
checkbox input "false"
select select "16:00"
select select "23:00"
select select "11:00"
select select "30"
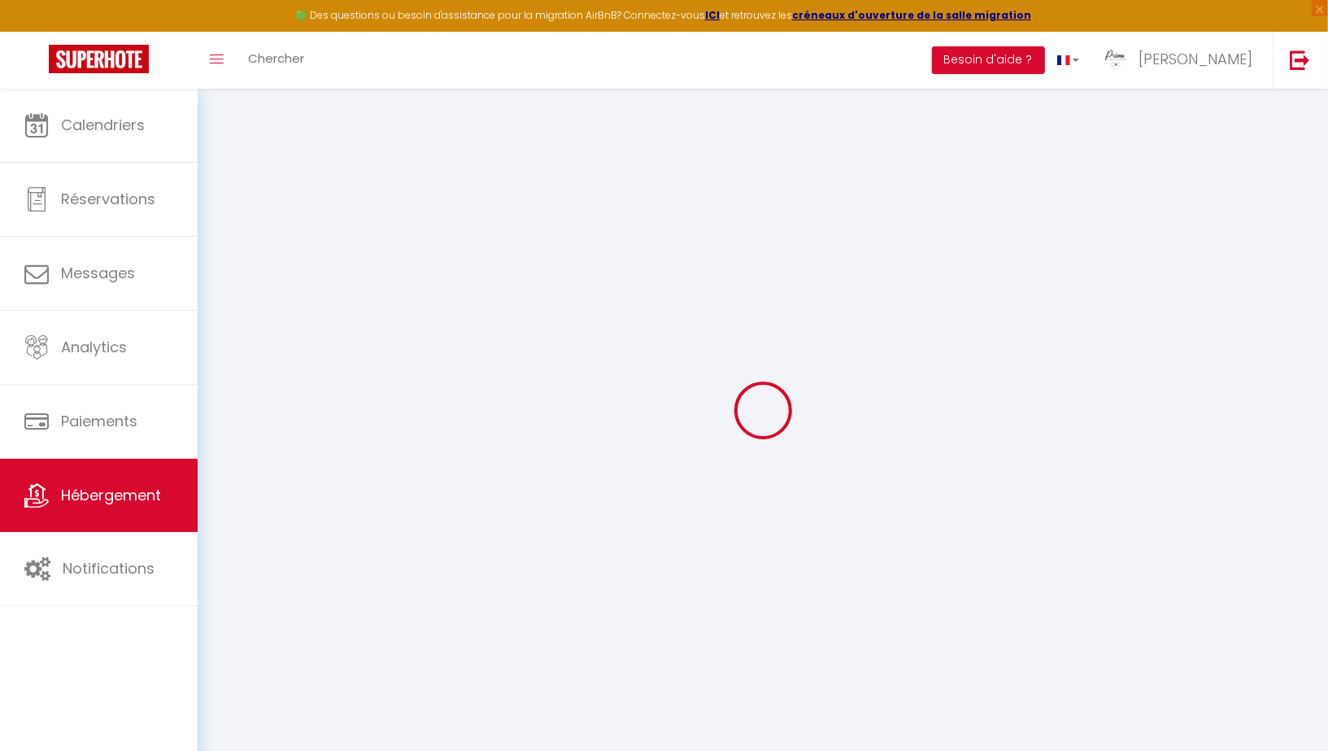
select select "120"
select select "20:00"
checkbox input "true"
checkbox input "false"
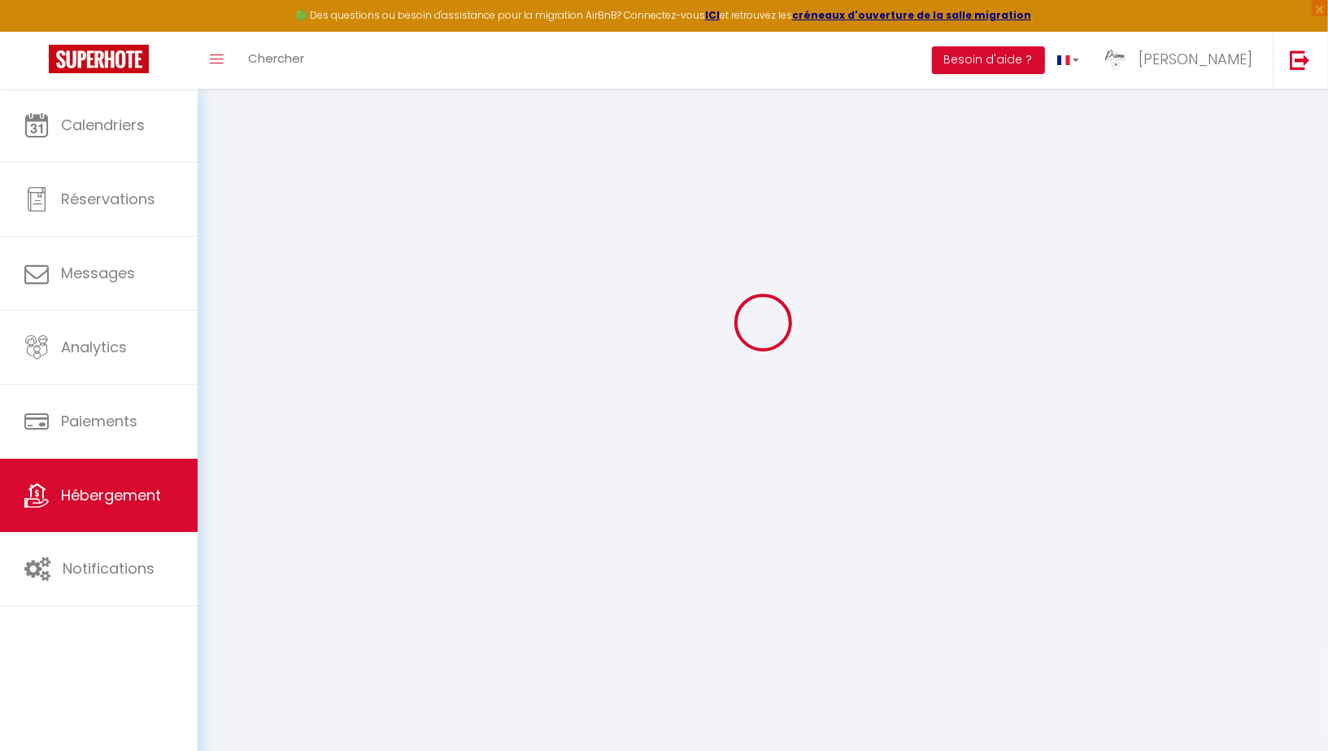
checkbox input "false"
checkbox input "true"
checkbox input "false"
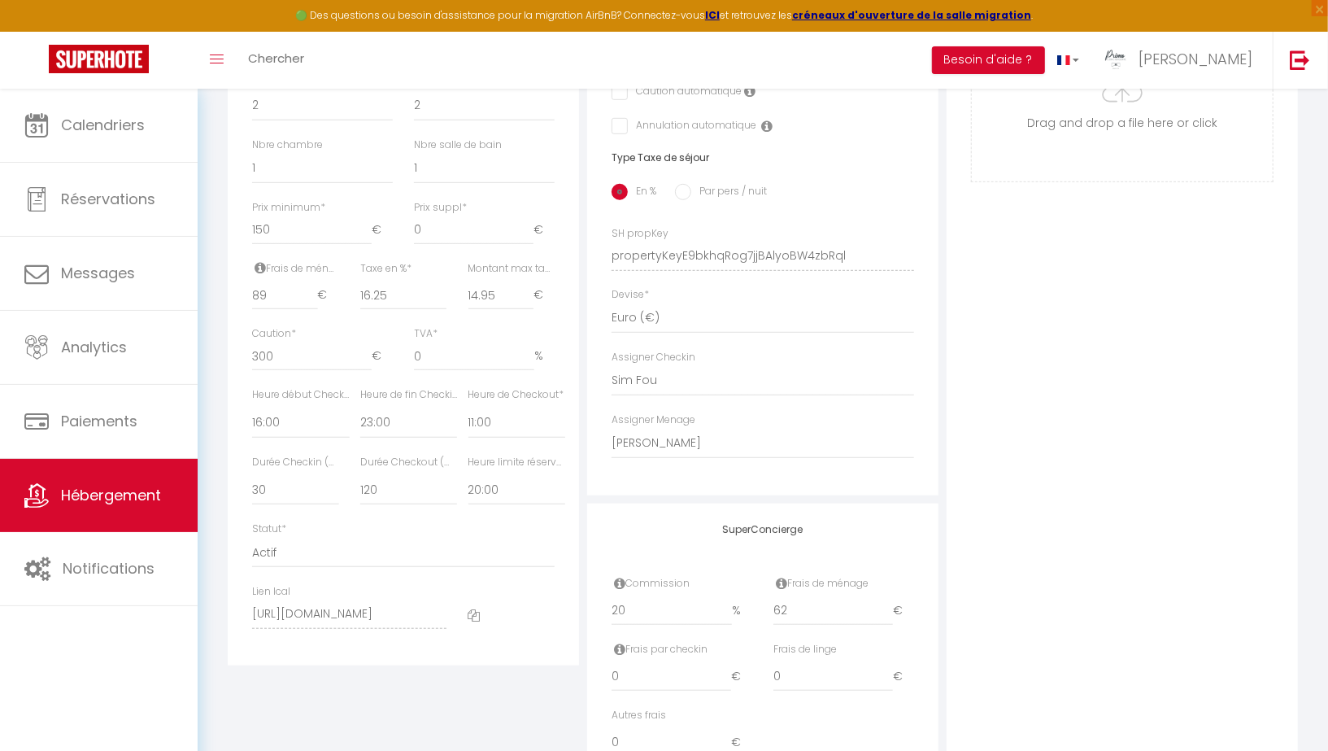
scroll to position [603, 0]
click at [273, 291] on input "89" at bounding box center [284, 291] width 65 height 29
type input "8"
checkbox input "true"
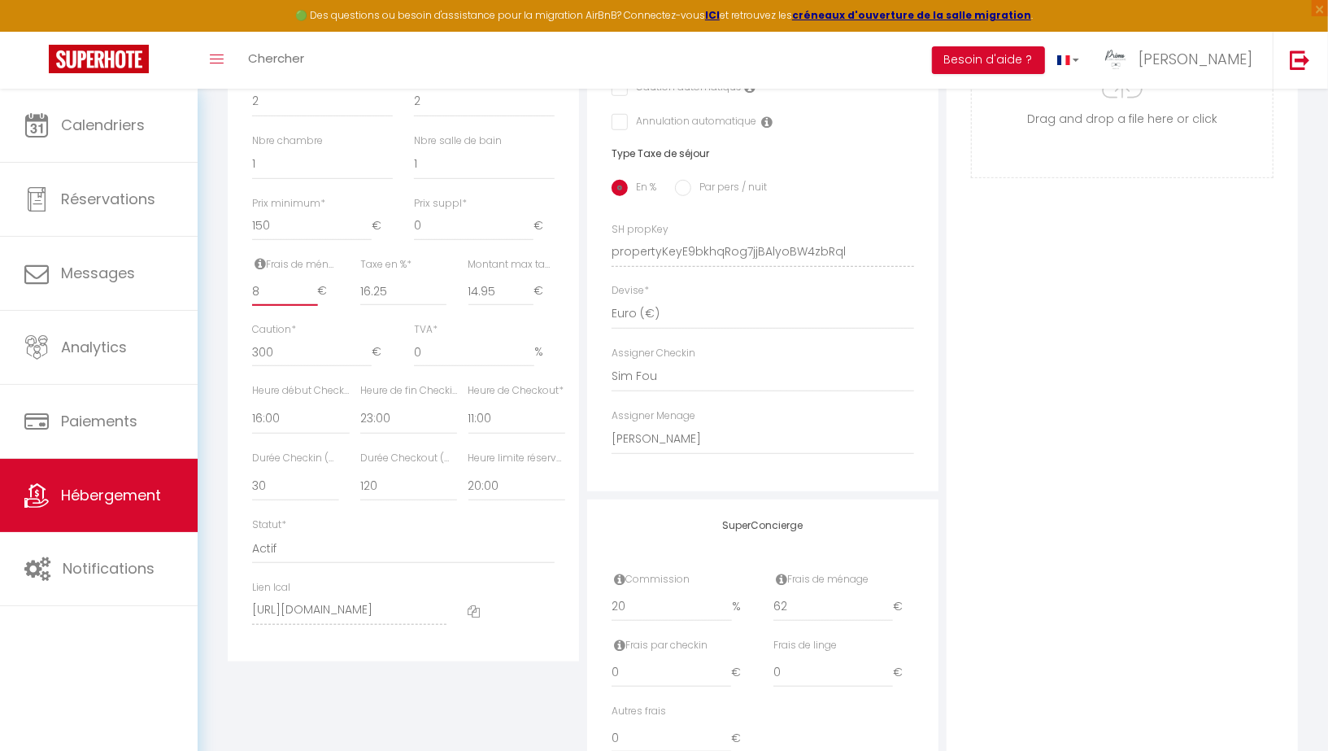
checkbox input "false"
checkbox input "true"
checkbox input "false"
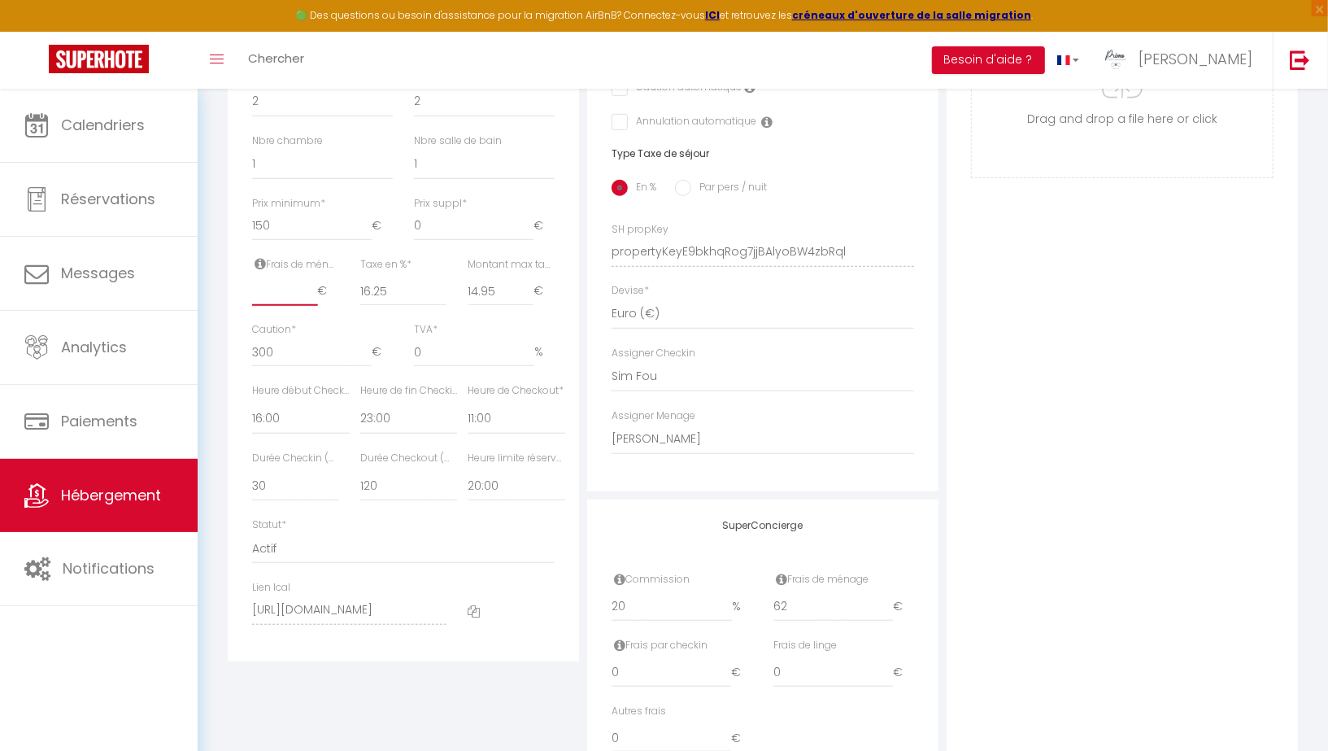
checkbox input "false"
type input "9"
checkbox input "true"
checkbox input "false"
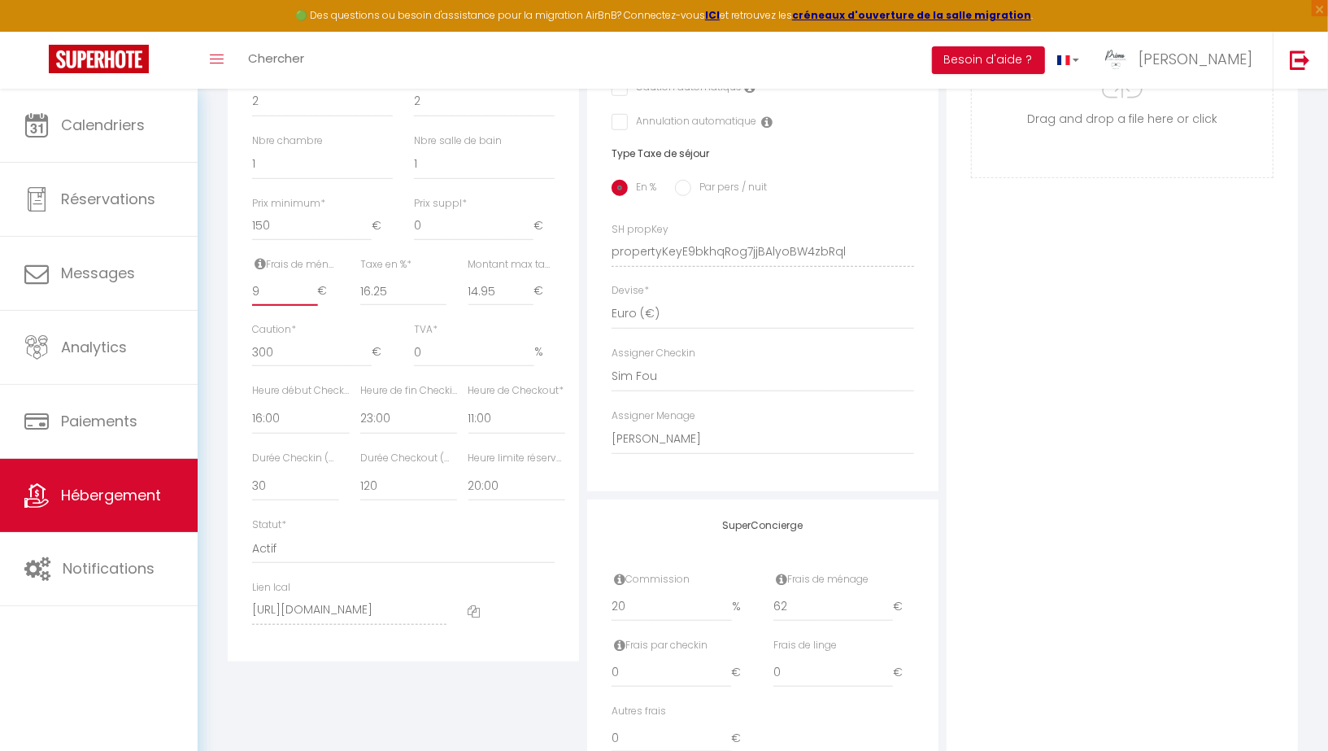
checkbox input "false"
type input "90"
checkbox input "true"
checkbox input "false"
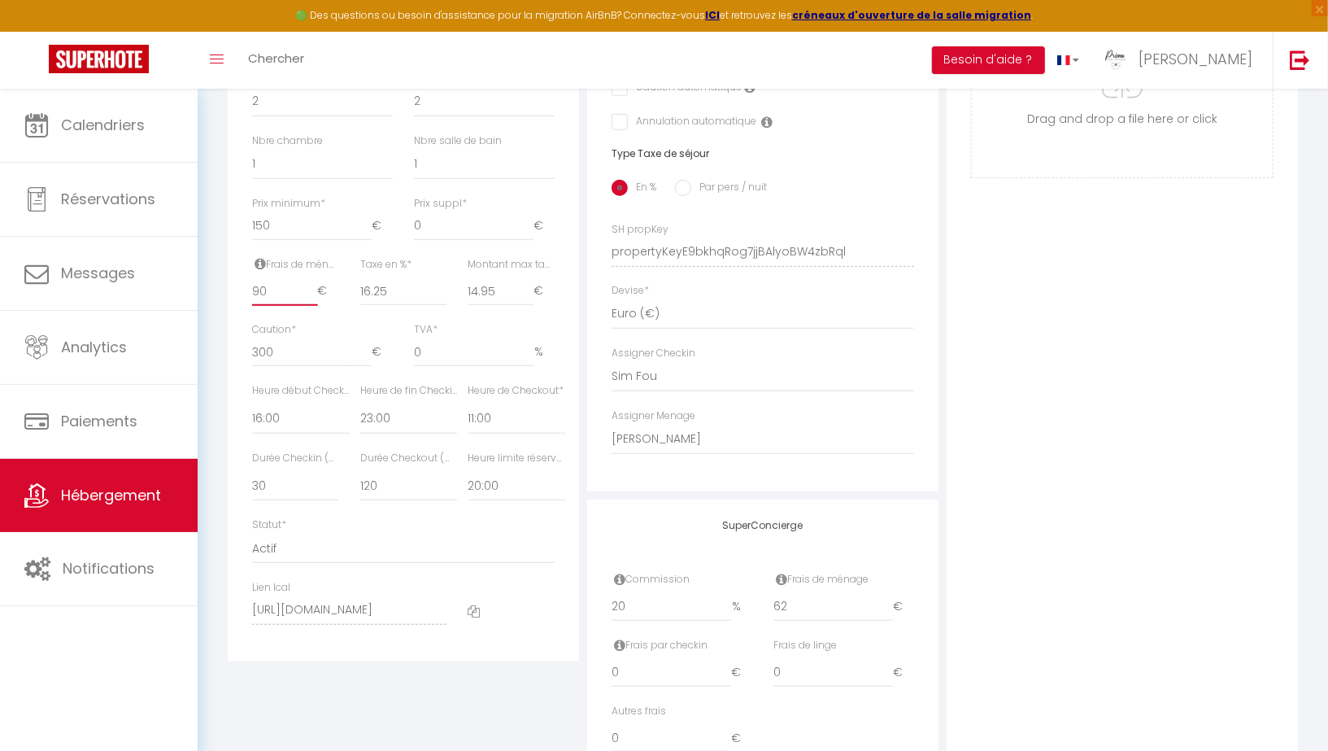
checkbox input "false"
type input "9"
checkbox input "true"
checkbox input "false"
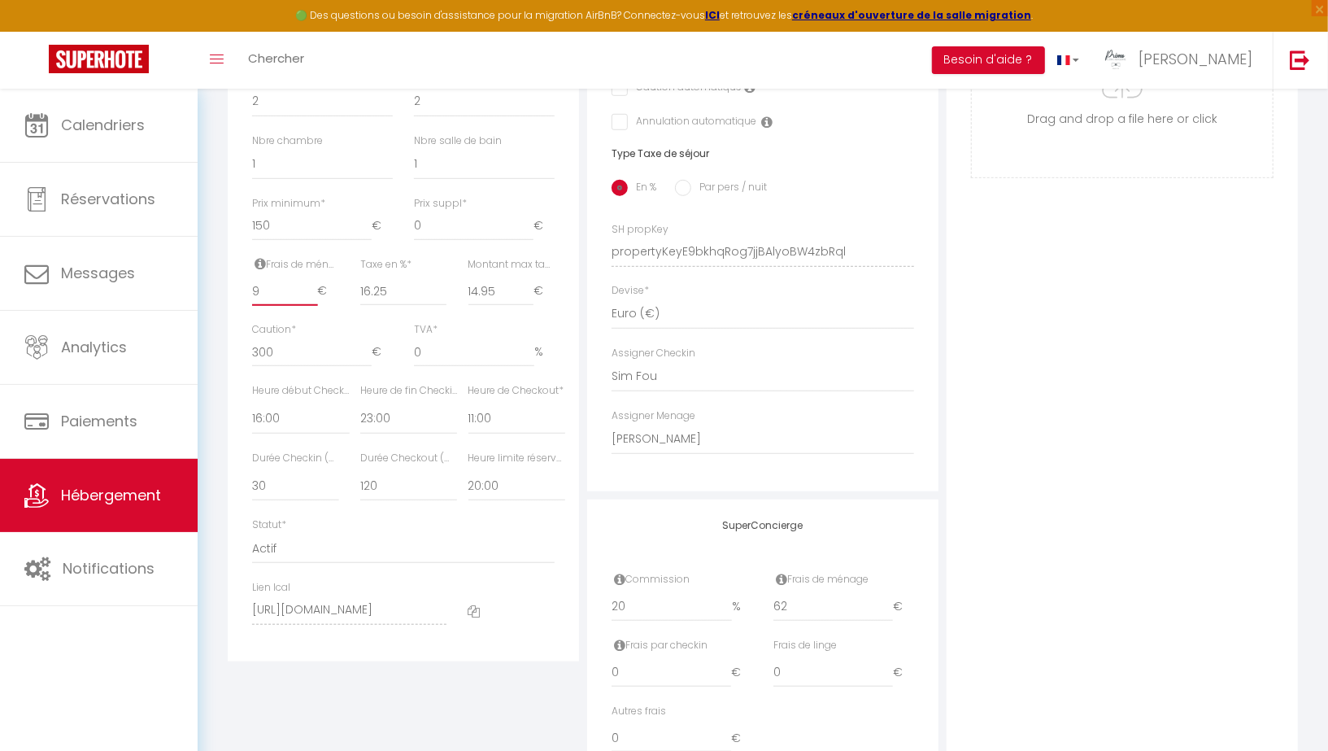
checkbox input "false"
checkbox input "true"
checkbox input "false"
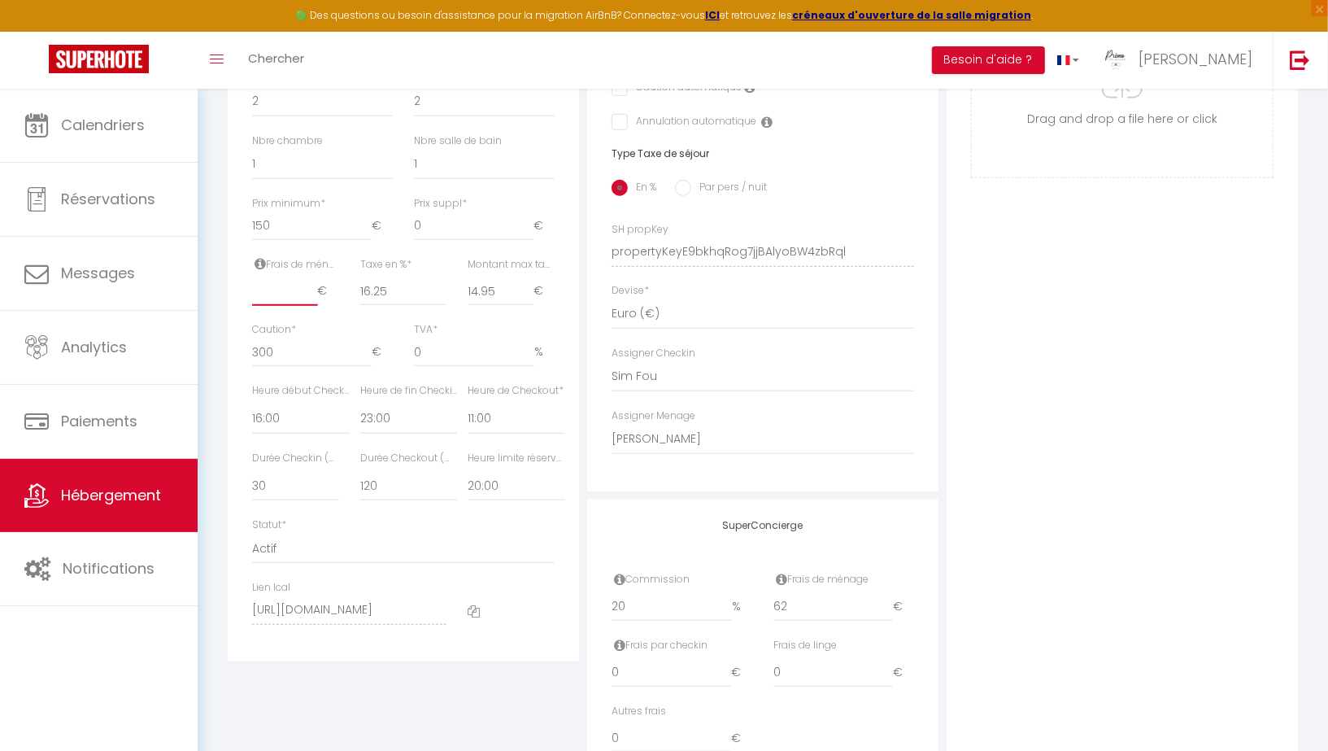
type input "8"
checkbox input "true"
checkbox input "false"
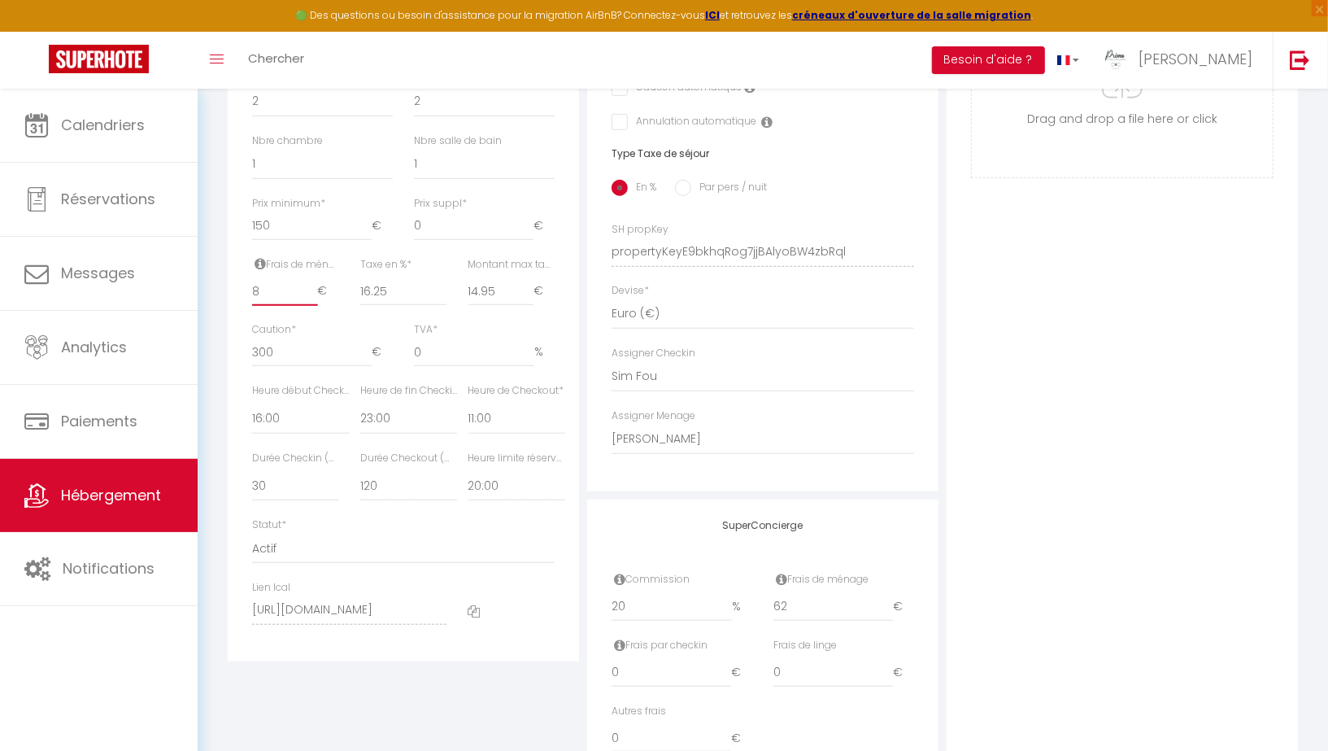
type input "89"
checkbox input "true"
checkbox input "false"
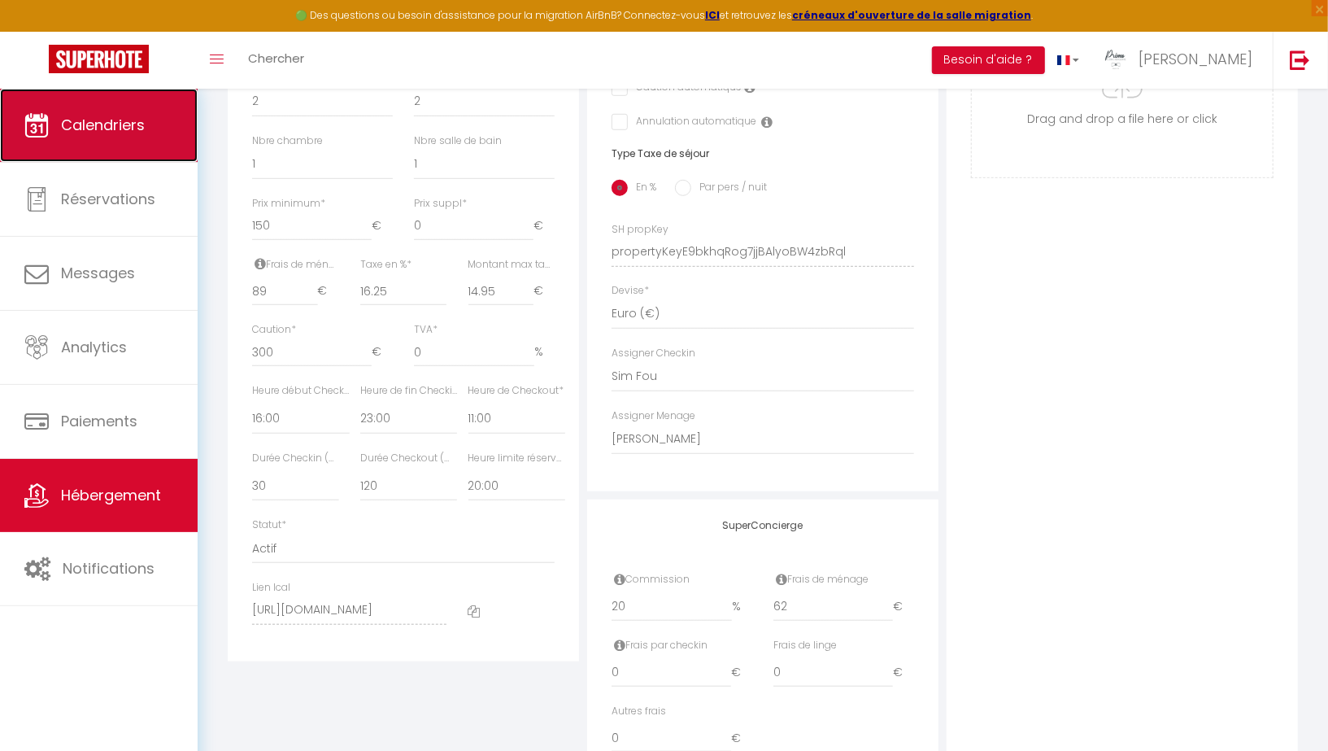
click at [103, 125] on span "Calendriers" at bounding box center [103, 125] width 84 height 20
